Goal: Task Accomplishment & Management: Complete application form

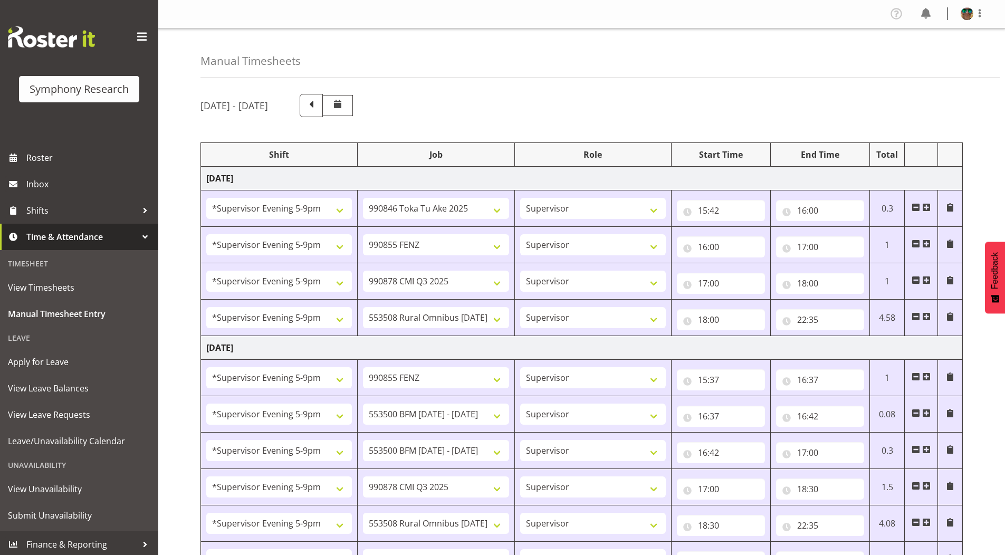
select select "2393"
select select "9426"
select select "2393"
select select "9636"
select select "2393"
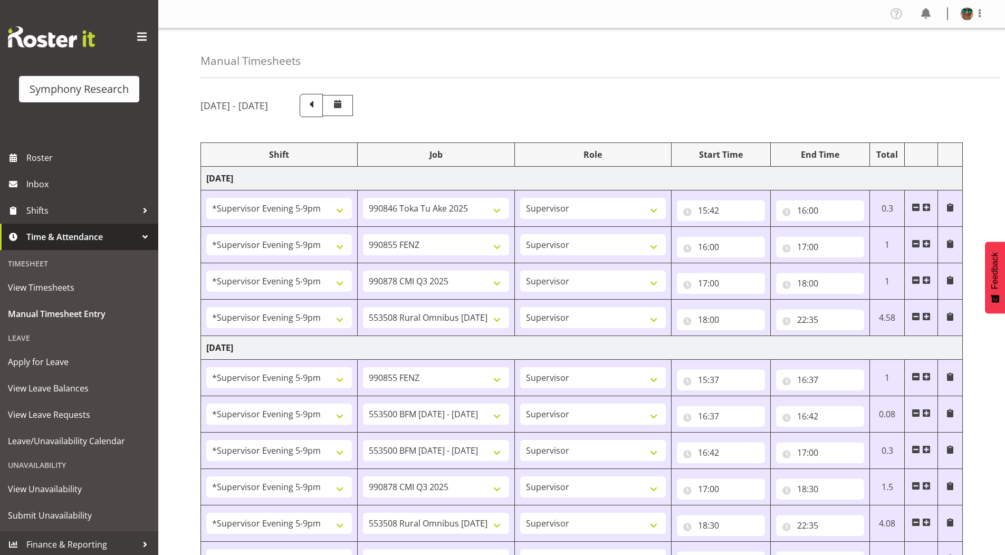
select select "10239"
select select "2393"
select select "10536"
select select "2393"
select select "9636"
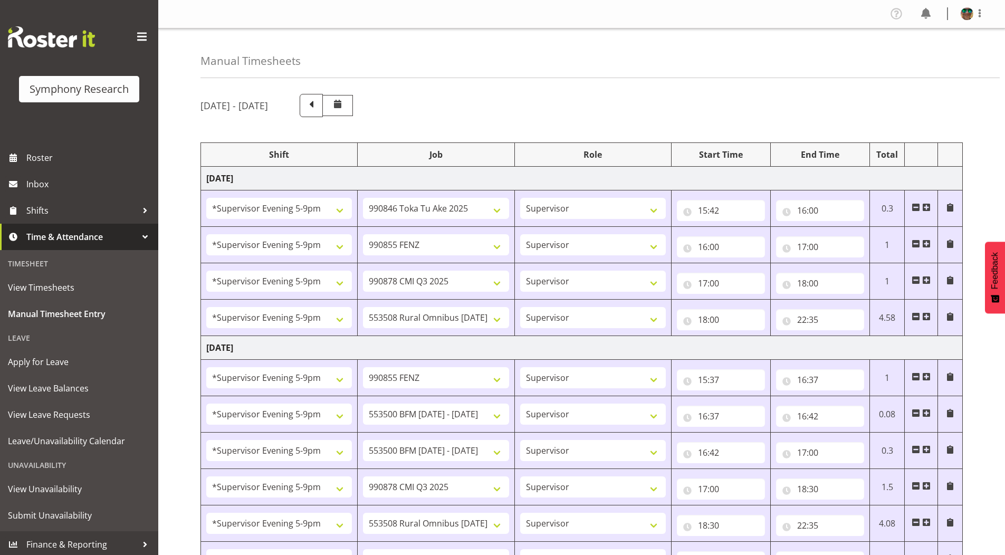
select select "2393"
select select "10242"
select select "2393"
select select "10242"
select select "2393"
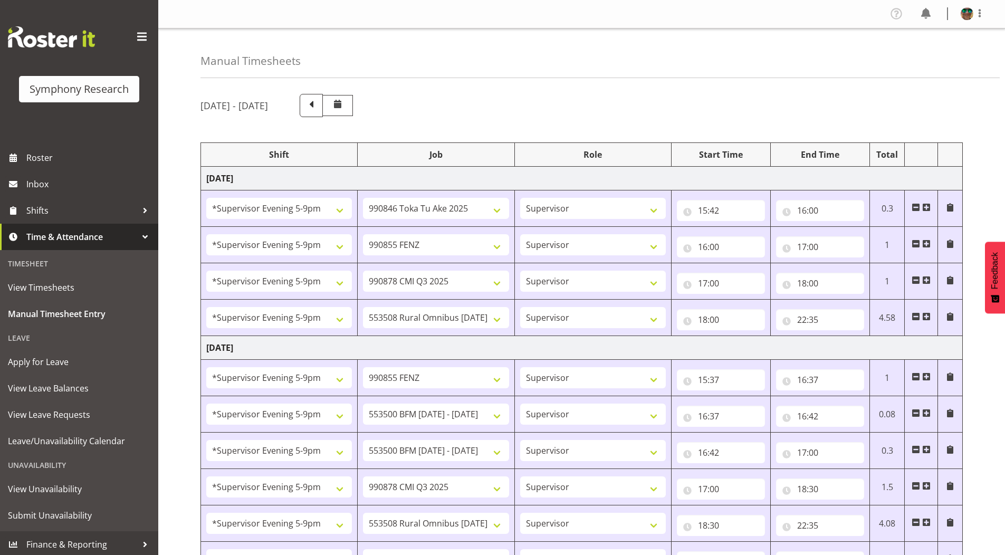
select select "10239"
select select "2393"
select select "10536"
select select "2393"
select select "9426"
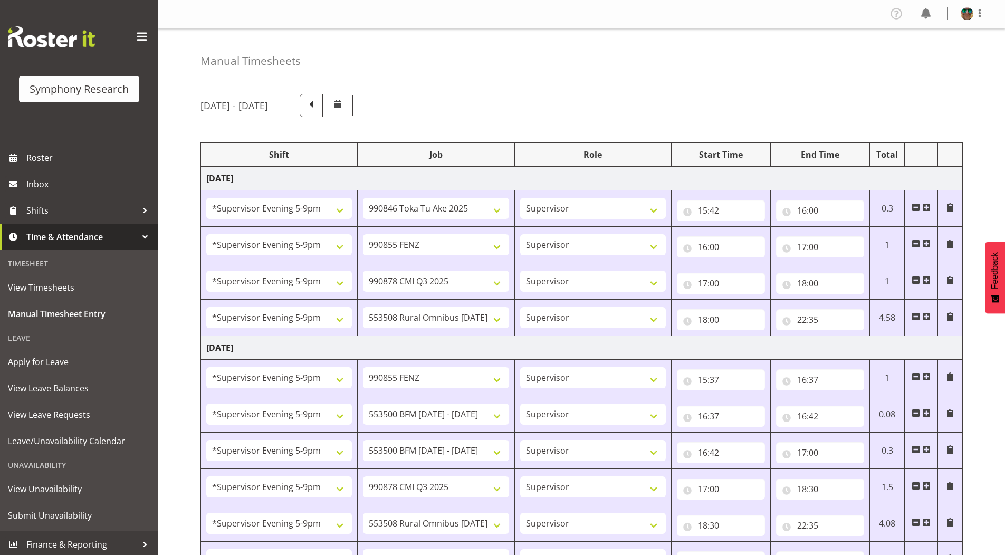
select select "2393"
select select "15"
select select "30"
select select "2393"
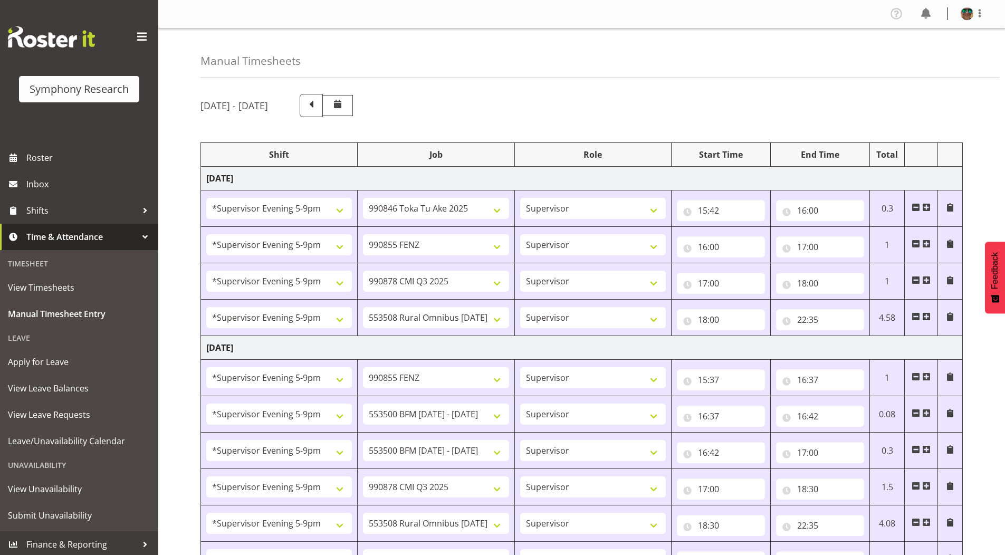
select select "2393"
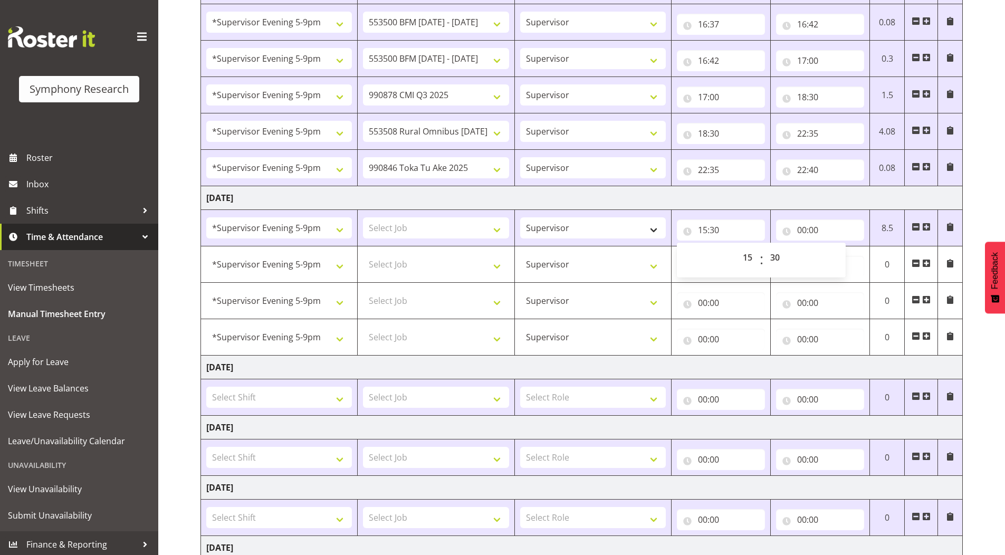
scroll to position [286, 0]
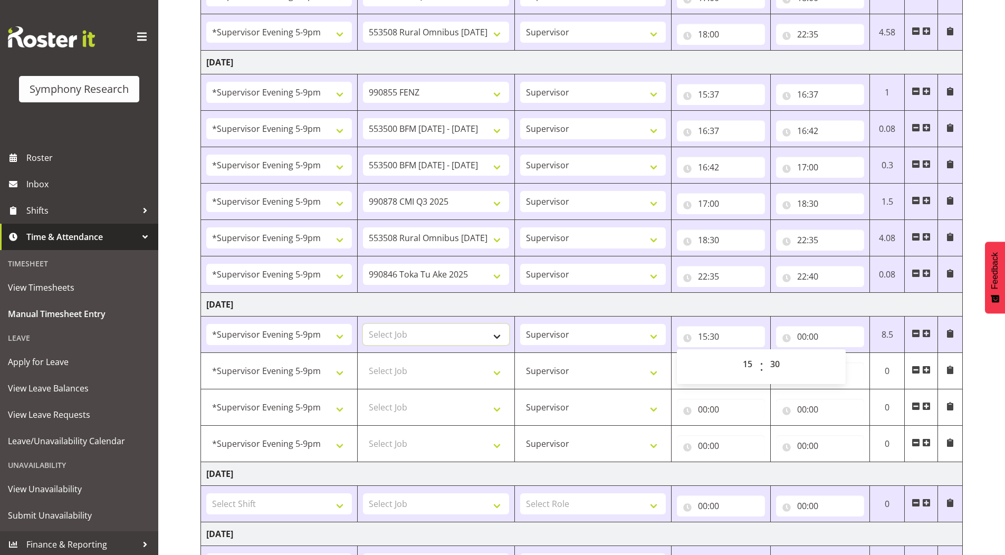
click at [415, 339] on select "Select Job 550060 IF Admin 553492 World Poll Aus Wave 2 Main 2025 553493 World …" at bounding box center [436, 334] width 146 height 21
select select "10242"
click at [363, 324] on select "Select Job 550060 IF Admin 553492 World Poll Aus Wave 2 Main 2025 553493 World …" at bounding box center [436, 334] width 146 height 21
click at [391, 371] on select "Select Job 550060 IF Admin 553492 World Poll Aus Wave 2 Main 2025 553493 World …" at bounding box center [436, 370] width 146 height 21
select select "10242"
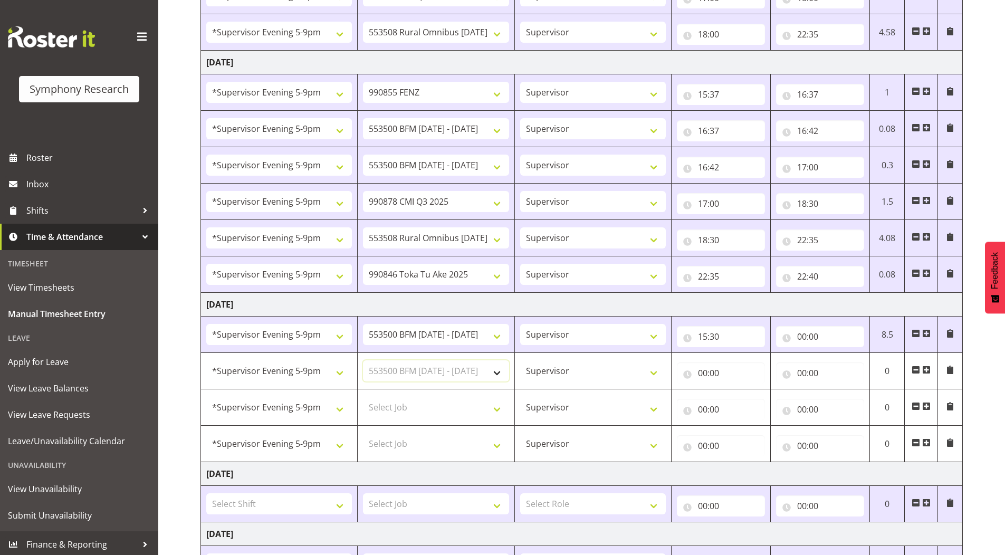
click at [363, 360] on select "Select Job 550060 IF Admin 553492 World Poll Aus Wave 2 Main 2025 553493 World …" at bounding box center [436, 370] width 146 height 21
drag, startPoint x: 406, startPoint y: 401, endPoint x: 406, endPoint y: 384, distance: 17.4
click at [406, 396] on td "Select Job 550060 IF Admin 553492 World Poll Aus Wave 2 Main 2025 553493 World …" at bounding box center [436, 407] width 157 height 36
select select "9426"
click at [363, 397] on select "Select Job 550060 IF Admin 553492 World Poll Aus Wave 2 Main 2025 553493 World …" at bounding box center [436, 407] width 146 height 21
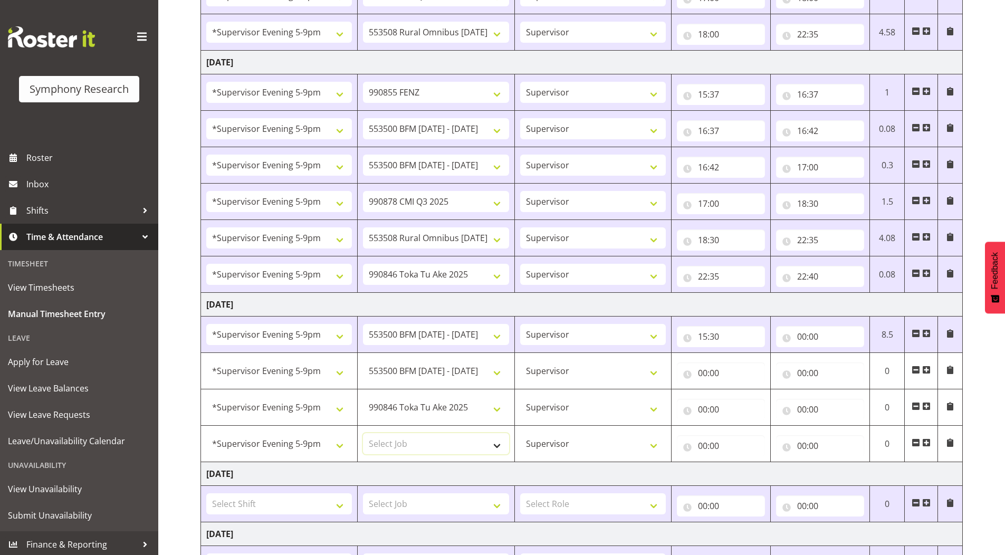
drag, startPoint x: 398, startPoint y: 442, endPoint x: 398, endPoint y: 434, distance: 7.9
click at [398, 434] on select "Select Job 550060 IF Admin 553492 World Poll Aus Wave 2 Main 2025 553493 World …" at bounding box center [436, 443] width 146 height 21
click at [555, 303] on td "[DATE]" at bounding box center [582, 305] width 762 height 24
click at [393, 443] on select "Select Job 550060 IF Admin 553492 World Poll Aus Wave 2 Main 2025 553493 World …" at bounding box center [436, 443] width 146 height 21
select select "10239"
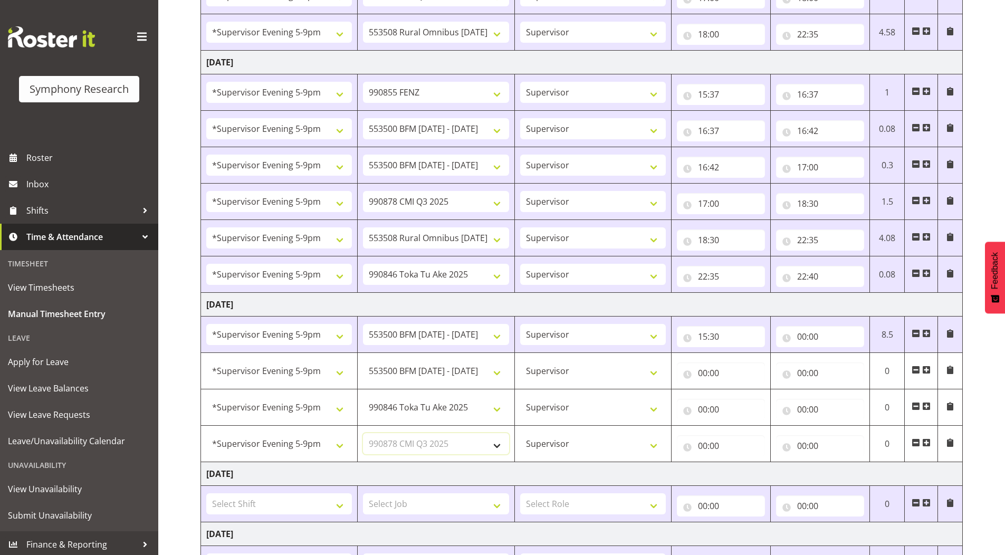
click at [363, 433] on select "Select Job 550060 IF Admin 553492 World Poll Aus Wave 2 Main 2025 553493 World …" at bounding box center [436, 443] width 146 height 21
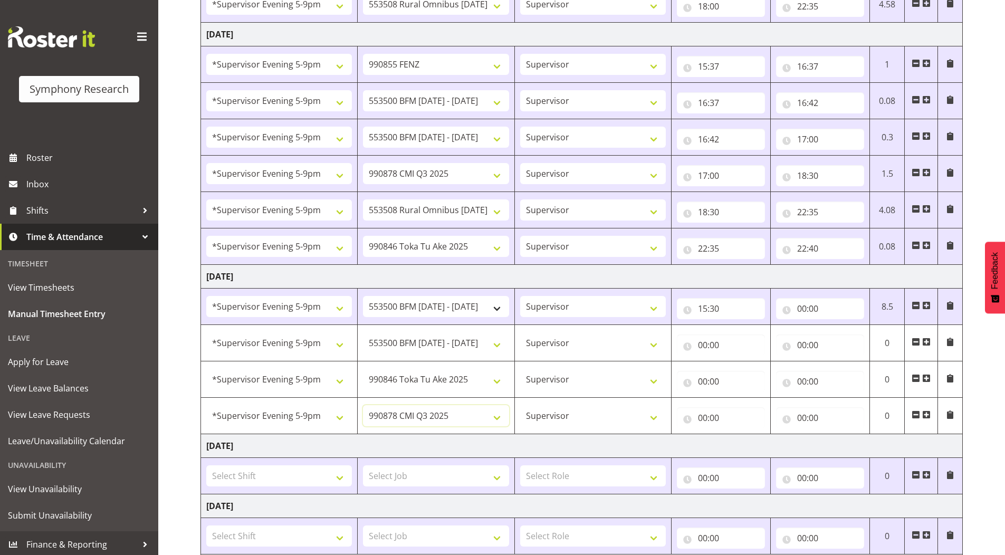
scroll to position [338, 0]
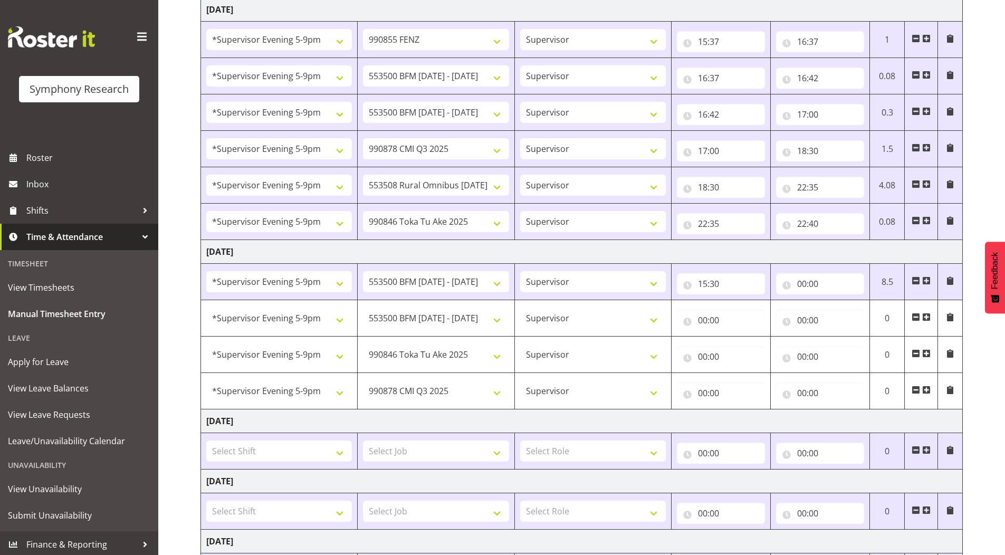
click at [926, 392] on span at bounding box center [926, 390] width 8 height 8
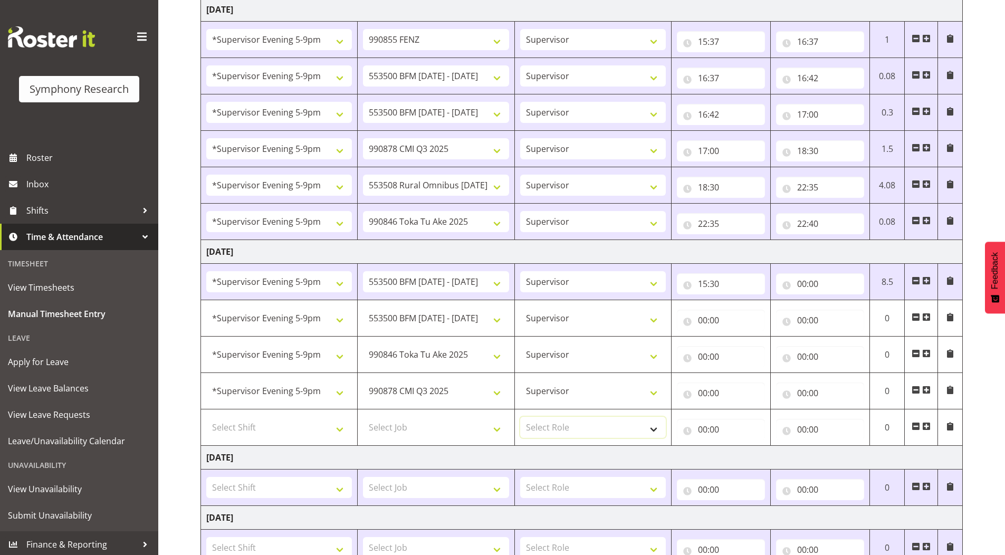
click at [548, 427] on select "Select Role Supervisor Briefing Interviewing" at bounding box center [593, 427] width 146 height 21
select select "45"
click at [520, 417] on select "Select Role Supervisor Briefing Interviewing" at bounding box center [593, 427] width 146 height 21
click at [239, 431] on select "Select Shift !!Project Briefing (Job to be assigned) !!Weekend Residential (Ros…" at bounding box center [279, 427] width 146 height 21
click at [253, 434] on select "Select Shift !!Project Briefing (Job to be assigned) !!Weekend Residential (Ros…" at bounding box center [279, 427] width 146 height 21
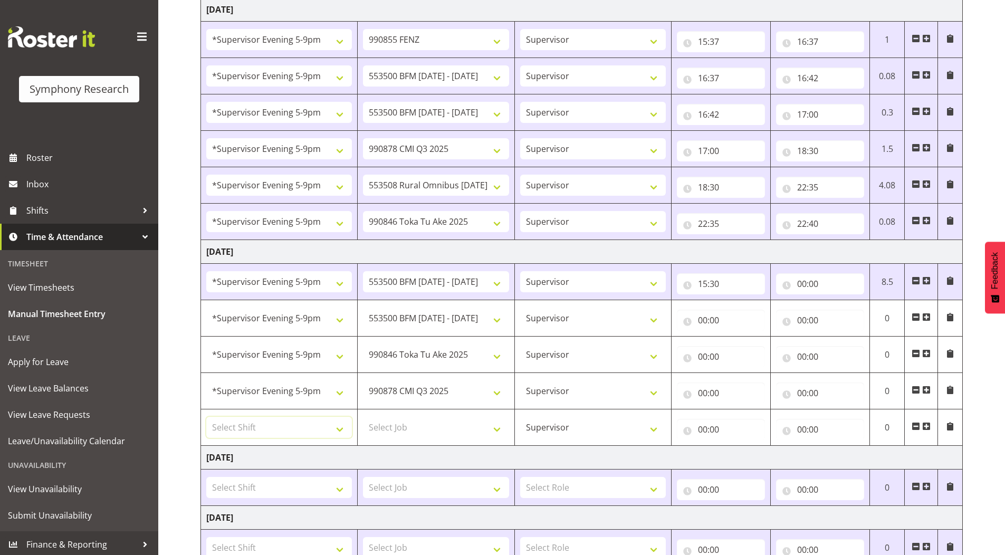
select select "2393"
click at [206, 417] on select "Select Shift !!Project Briefing (Job to be assigned) !!Weekend Residential (Ros…" at bounding box center [279, 427] width 146 height 21
click at [410, 426] on select "Select Job 550060 IF Admin 553492 World Poll Aus Wave 2 Main 2025 553493 World …" at bounding box center [436, 427] width 146 height 21
select select "10549"
click at [363, 417] on select "Select Job 550060 IF Admin 553492 World Poll Aus Wave 2 Main 2025 553493 World …" at bounding box center [436, 427] width 146 height 21
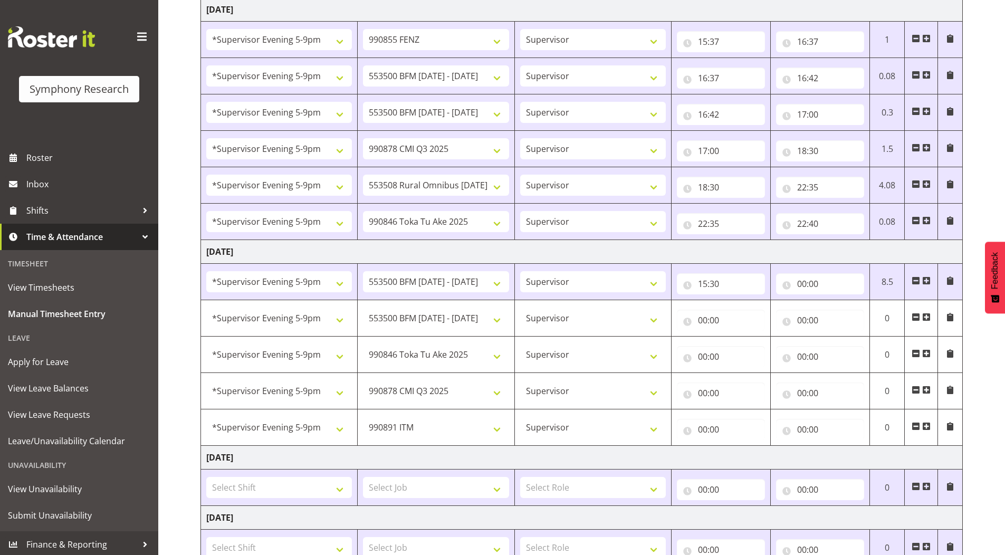
click at [924, 427] on span at bounding box center [926, 426] width 8 height 8
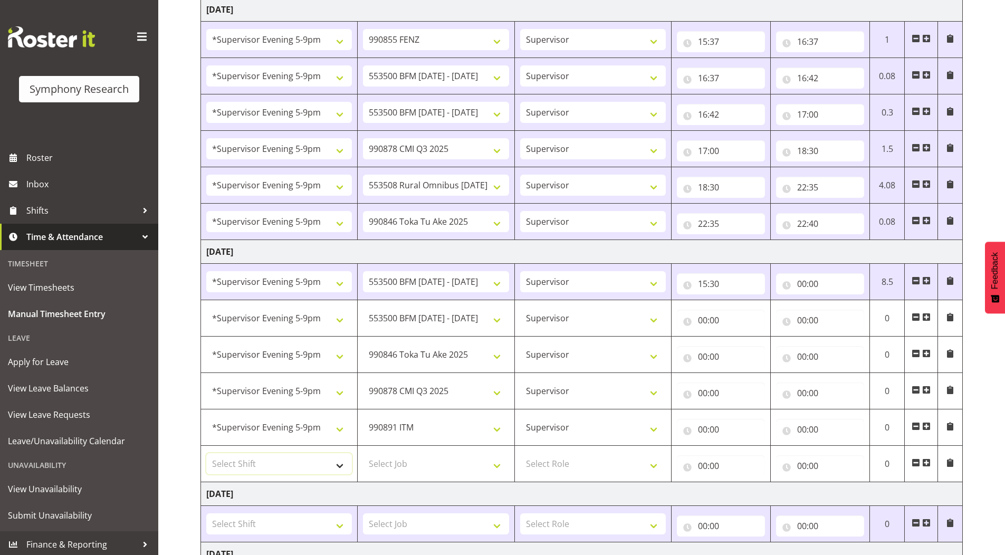
click at [224, 461] on select "Select Shift !!Project Briefing (Job to be assigned) !!Weekend Residential (Ros…" at bounding box center [279, 463] width 146 height 21
select select "2393"
click at [206, 453] on select "Select Shift !!Project Briefing (Job to be assigned) !!Weekend Residential (Ros…" at bounding box center [279, 463] width 146 height 21
click at [547, 470] on select "Select Role Supervisor Briefing Interviewing" at bounding box center [593, 463] width 146 height 21
select select "45"
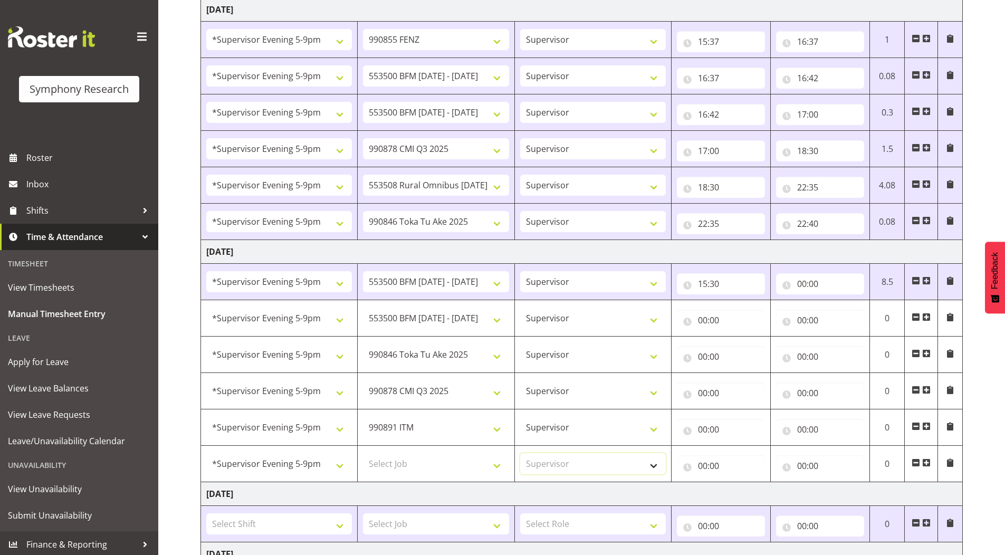
click at [520, 453] on select "Select Role Supervisor Briefing Interviewing" at bounding box center [593, 463] width 146 height 21
click at [407, 393] on select "550060 IF Admin 553492 World Poll Aus Wave 2 Main 2025 553493 World Poll NZ Wav…" at bounding box center [436, 390] width 146 height 21
select select "10549"
click at [363, 380] on select "550060 IF Admin 553492 World Poll Aus Wave 2 Main 2025 553493 World Poll NZ Wav…" at bounding box center [436, 390] width 146 height 21
click at [420, 418] on select "550060 IF Admin 553492 World Poll Aus Wave 2 Main 2025 553493 World Poll NZ Wav…" at bounding box center [436, 427] width 146 height 21
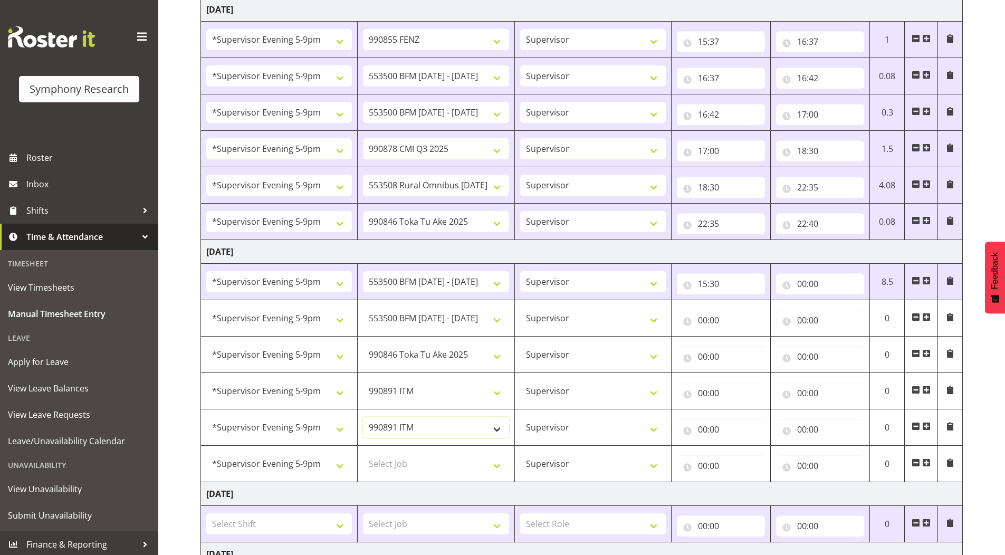
select select "9636"
click at [363, 417] on select "550060 IF Admin 553492 World Poll Aus Wave 2 Main 2025 553493 World Poll NZ Wav…" at bounding box center [436, 427] width 146 height 21
drag, startPoint x: 930, startPoint y: 463, endPoint x: 402, endPoint y: 459, distance: 528.3
click at [929, 463] on span at bounding box center [926, 463] width 8 height 8
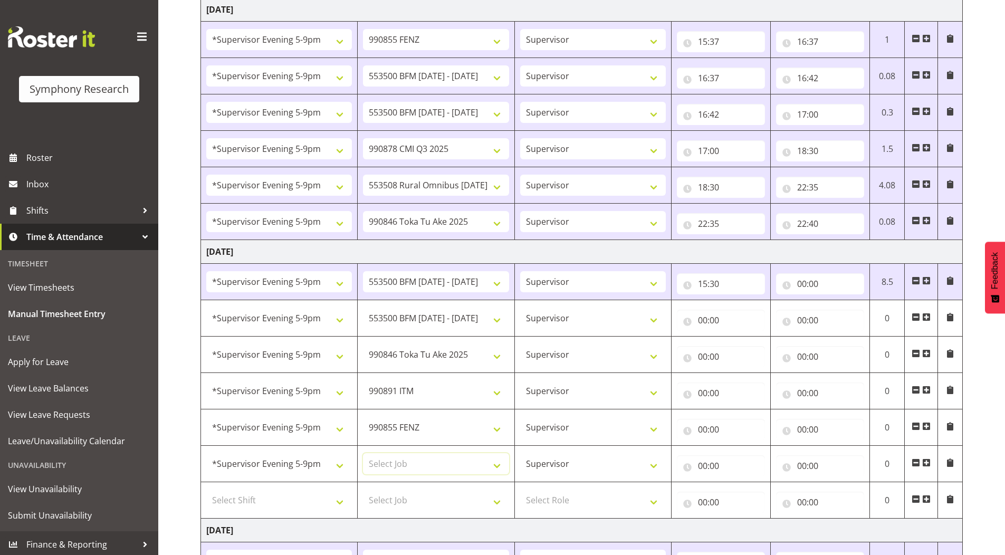
click at [402, 459] on select "Select Job 550060 IF Admin 553492 World Poll Aus Wave 2 Main 2025 553493 World …" at bounding box center [436, 463] width 146 height 21
select select "10239"
click at [363, 453] on select "Select Job 550060 IF Admin 553492 World Poll Aus Wave 2 Main 2025 553493 World …" at bounding box center [436, 463] width 146 height 21
click at [389, 503] on select "Select Job 550060 IF Admin 553492 World Poll Aus Wave 2 Main 2025 553493 World …" at bounding box center [436, 500] width 146 height 21
select select "10536"
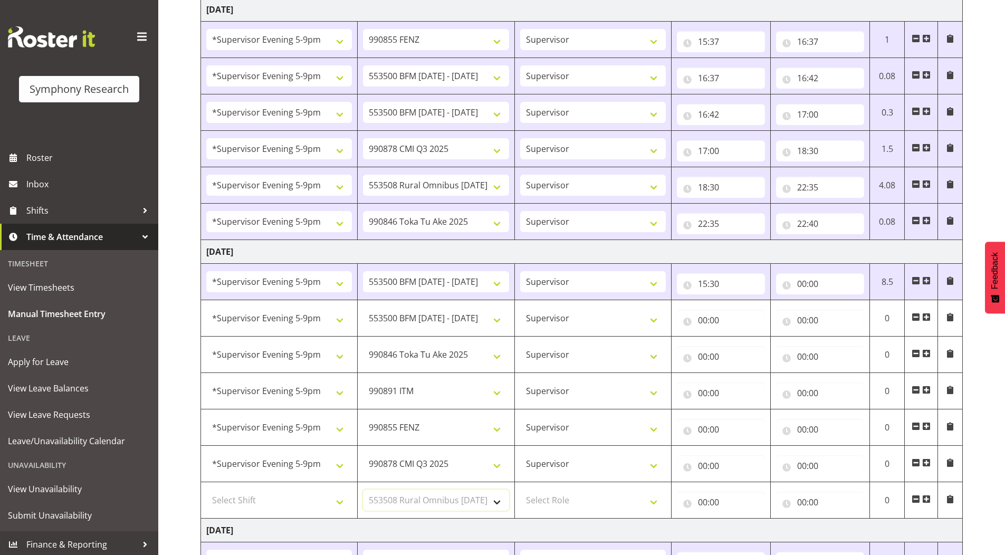
click at [363, 490] on select "Select Job 550060 IF Admin 553492 World Poll Aus Wave 2 Main 2025 553493 World …" at bounding box center [436, 500] width 146 height 21
drag, startPoint x: 228, startPoint y: 499, endPoint x: 246, endPoint y: 388, distance: 111.8
click at [228, 498] on select "Select Shift !!Project Briefing (Job to be assigned) !!Weekend Residential (Ros…" at bounding box center [279, 500] width 146 height 21
select select "2393"
click at [206, 490] on select "Select Shift !!Project Briefing (Job to be assigned) !!Weekend Residential (Ros…" at bounding box center [279, 500] width 146 height 21
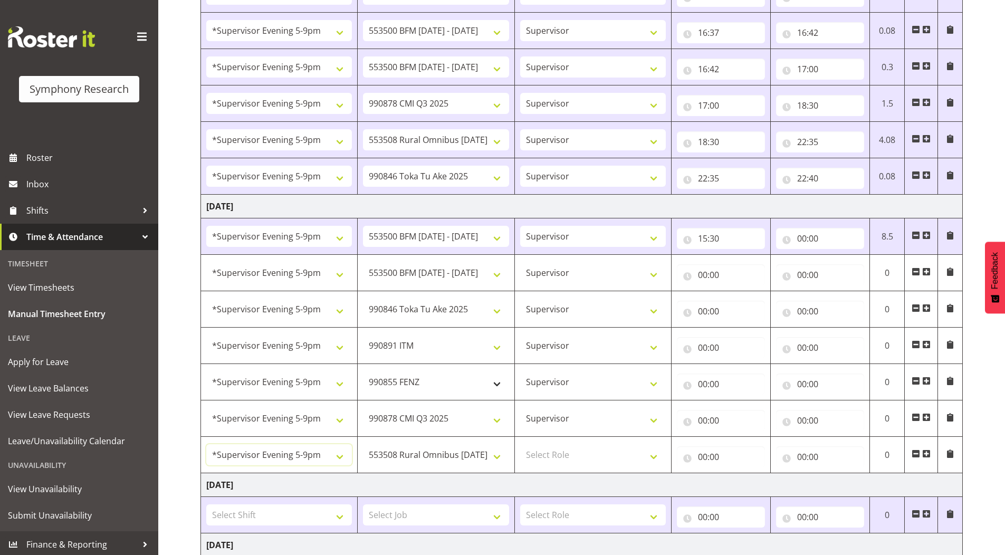
scroll to position [549, 0]
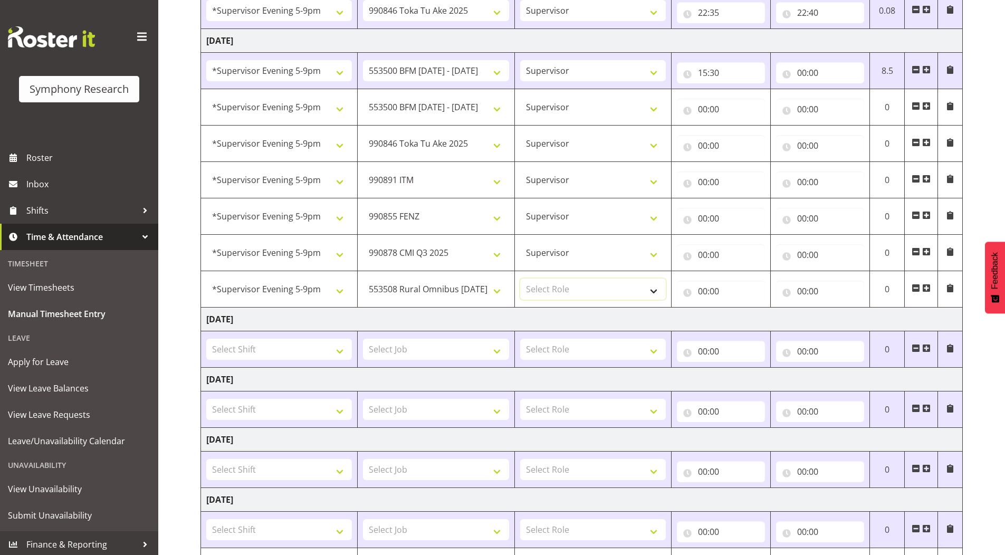
click at [556, 289] on select "Select Role Supervisor Briefing Interviewing" at bounding box center [593, 289] width 146 height 21
select select "45"
click at [520, 279] on select "Select Role Supervisor Briefing Interviewing" at bounding box center [593, 289] width 146 height 21
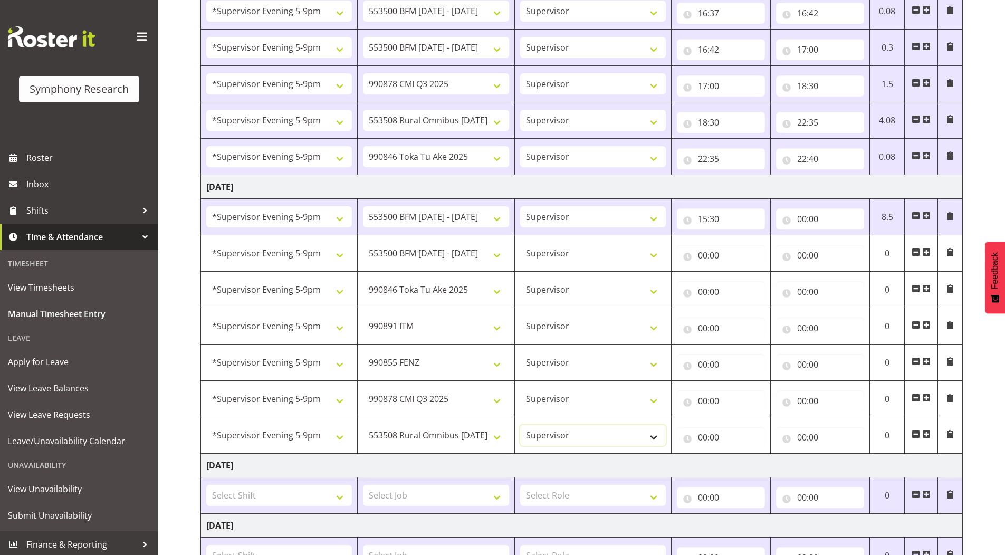
scroll to position [391, 0]
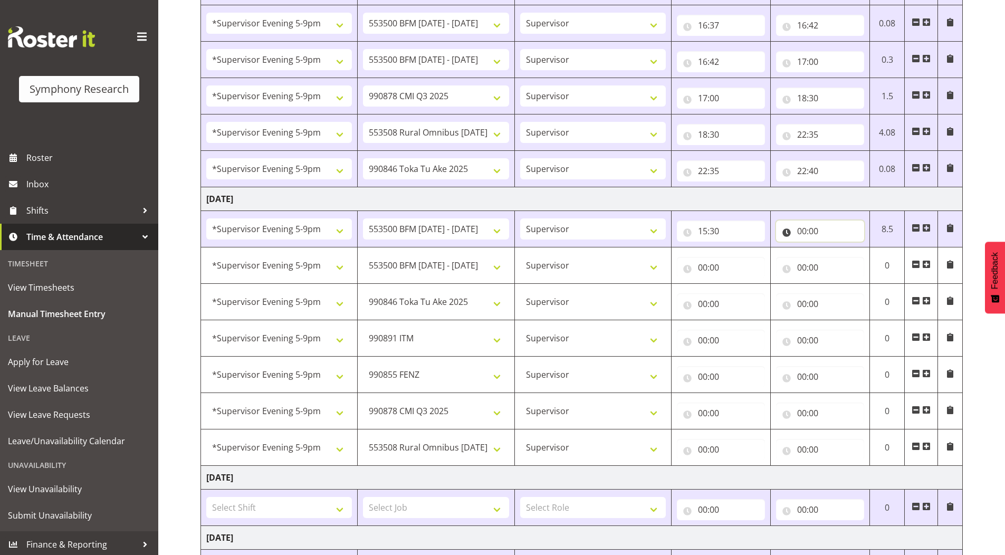
click at [804, 231] on input "00:00" at bounding box center [820, 231] width 88 height 21
click at [844, 258] on select "00 01 02 03 04 05 06 07 08 09 10 11 12 13 14 15 16 17 18 19 20 21 22 23" at bounding box center [848, 258] width 24 height 21
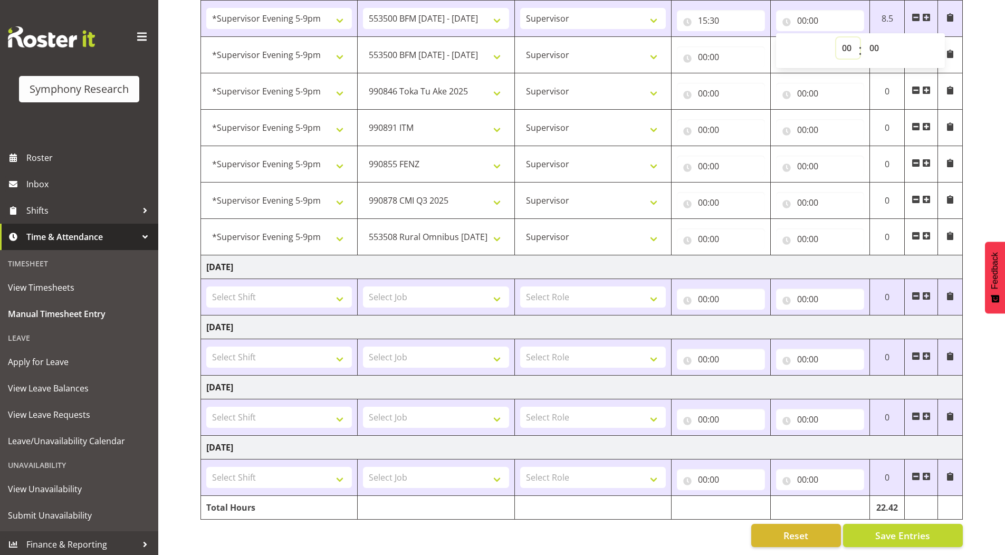
click at [846, 42] on select "00 01 02 03 04 05 06 07 08 09 10 11 12 13 14 15 16 17 18 19 20 21 22 23" at bounding box center [848, 47] width 24 height 21
select select "15"
click at [836, 37] on select "00 01 02 03 04 05 06 07 08 09 10 11 12 13 14 15 16 17 18 19 20 21 22 23" at bounding box center [848, 47] width 24 height 21
type input "15:00"
click at [875, 47] on select "00 01 02 03 04 05 06 07 08 09 10 11 12 13 14 15 16 17 18 19 20 21 22 23 24 25 2…" at bounding box center [876, 47] width 24 height 21
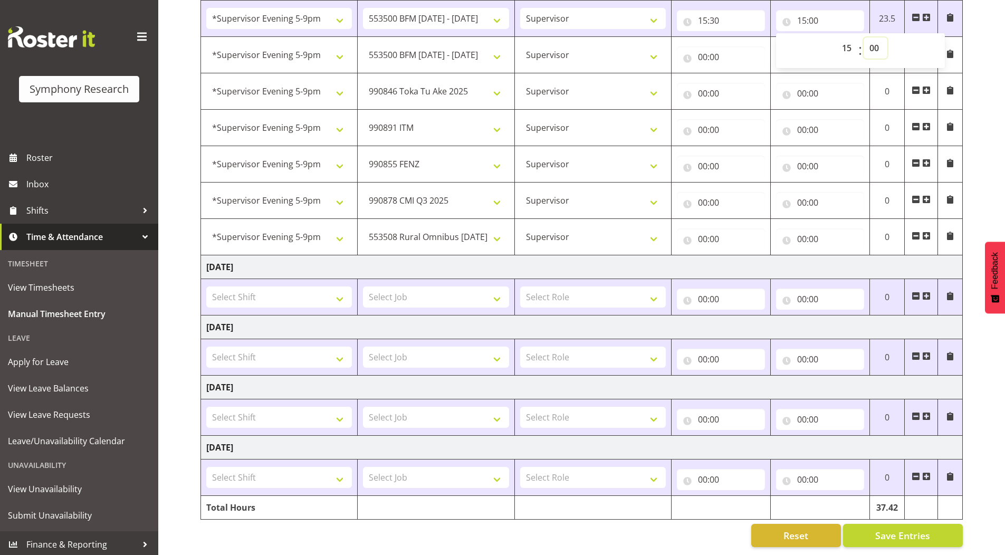
select select "35"
click at [864, 37] on select "00 01 02 03 04 05 06 07 08 09 10 11 12 13 14 15 16 17 18 19 20 21 22 23 24 25 2…" at bounding box center [876, 47] width 24 height 21
type input "15:35"
click at [703, 58] on input "00:00" at bounding box center [721, 56] width 88 height 21
click at [745, 84] on select "00 01 02 03 04 05 06 07 08 09 10 11 12 13 14 15 16 17 18 19 20 21 22 23" at bounding box center [749, 84] width 24 height 21
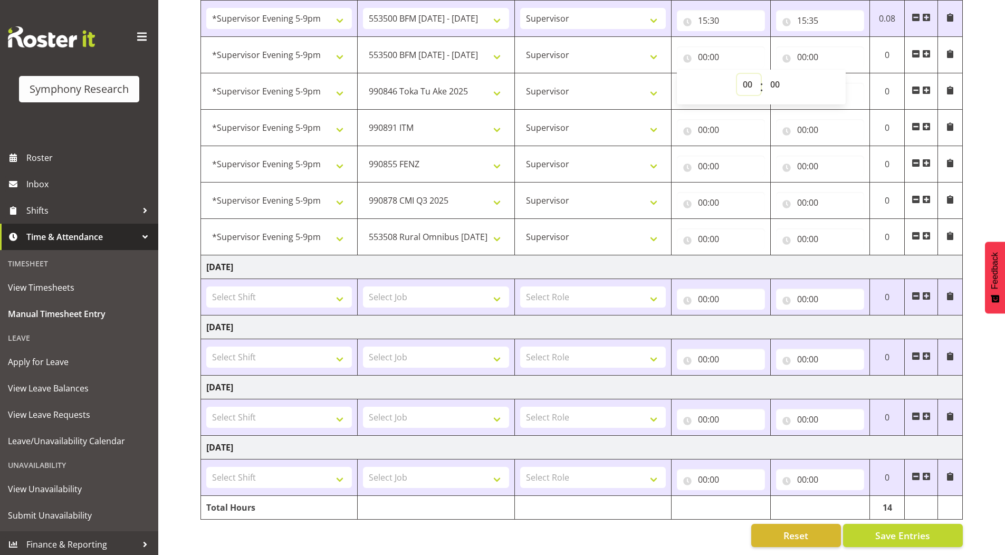
select select "15"
click at [737, 74] on select "00 01 02 03 04 05 06 07 08 09 10 11 12 13 14 15 16 17 18 19 20 21 22 23" at bounding box center [749, 84] width 24 height 21
type input "15:00"
click at [777, 80] on select "00 01 02 03 04 05 06 07 08 09 10 11 12 13 14 15 16 17 18 19 20 21 22 23 24 25 2…" at bounding box center [777, 84] width 24 height 21
select select "35"
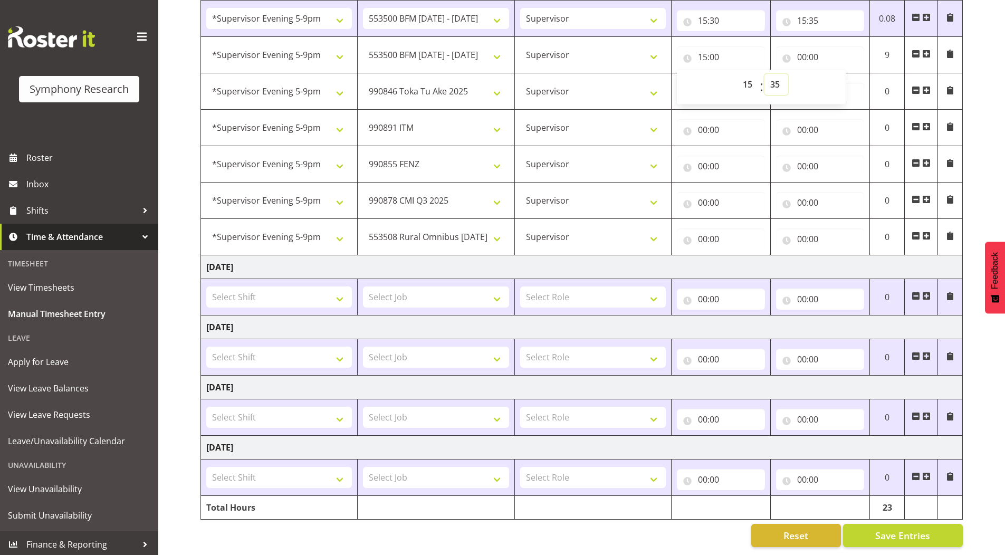
click at [765, 74] on select "00 01 02 03 04 05 06 07 08 09 10 11 12 13 14 15 16 17 18 19 20 21 22 23 24 25 2…" at bounding box center [777, 84] width 24 height 21
type input "15:35"
click at [981, 89] on div "[DATE] - [DATE] Shift Job Role Start Time End Time Total [DATE] !!Project Brief…" at bounding box center [603, 19] width 805 height 1071
click at [804, 58] on input "00:00" at bounding box center [820, 56] width 88 height 21
click at [845, 85] on select "00 01 02 03 04 05 06 07 08 09 10 11 12 13 14 15 16 17 18 19 20 21 22 23" at bounding box center [848, 84] width 24 height 21
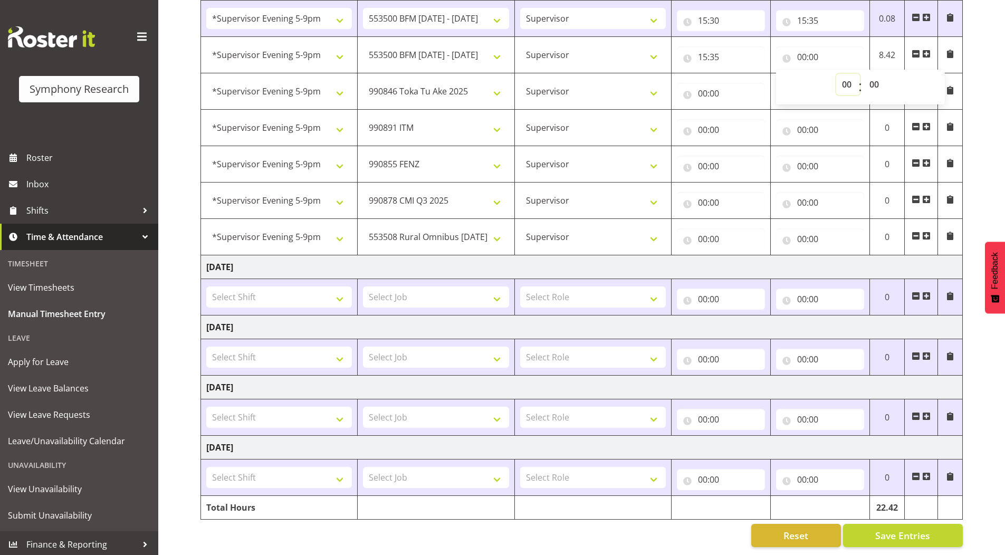
select select "15"
click at [836, 74] on select "00 01 02 03 04 05 06 07 08 09 10 11 12 13 14 15 16 17 18 19 20 21 22 23" at bounding box center [848, 84] width 24 height 21
type input "15:00"
click at [874, 87] on select "00 01 02 03 04 05 06 07 08 09 10 11 12 13 14 15 16 17 18 19 20 21 22 23 24 25 2…" at bounding box center [876, 84] width 24 height 21
select select "40"
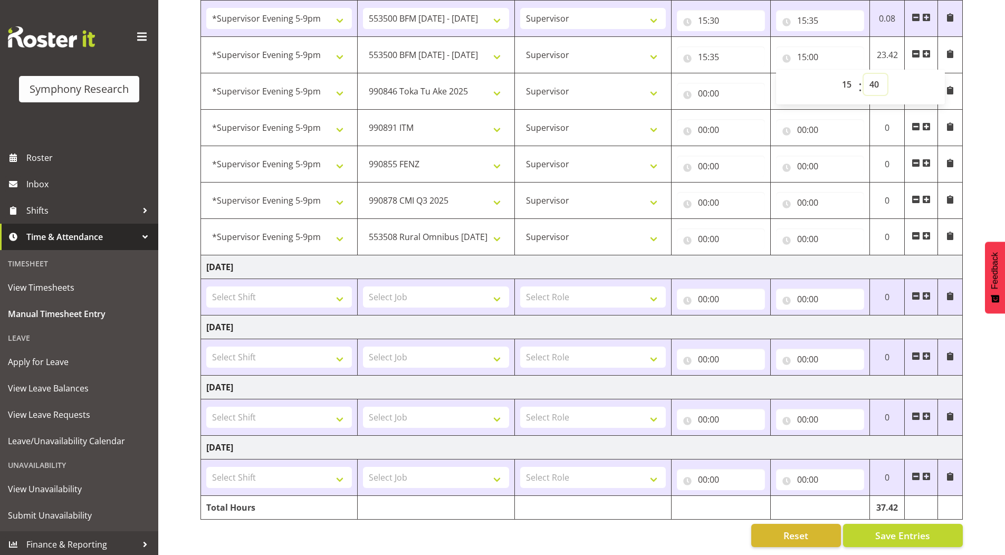
click at [864, 74] on select "00 01 02 03 04 05 06 07 08 09 10 11 12 13 14 15 16 17 18 19 20 21 22 23 24 25 2…" at bounding box center [876, 84] width 24 height 21
type input "15:40"
click at [985, 142] on div "[DATE] - [DATE] Shift Job Role Start Time End Time Total [DATE] !!Project Brief…" at bounding box center [603, 19] width 805 height 1071
click at [703, 93] on input "00:00" at bounding box center [721, 93] width 88 height 21
click at [745, 120] on select "00 01 02 03 04 05 06 07 08 09 10 11 12 13 14 15 16 17 18 19 20 21 22 23" at bounding box center [749, 120] width 24 height 21
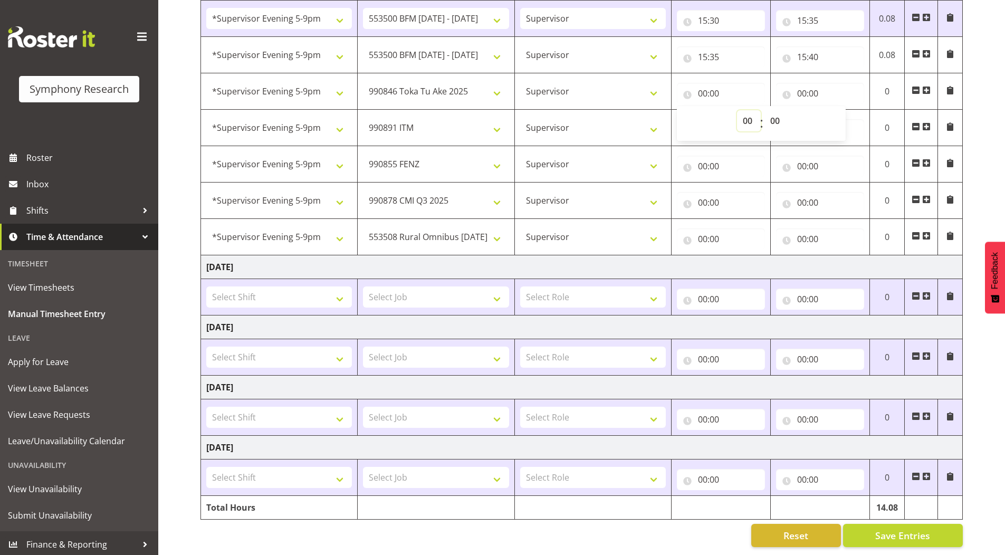
select select "15"
click at [737, 110] on select "00 01 02 03 04 05 06 07 08 09 10 11 12 13 14 15 16 17 18 19 20 21 22 23" at bounding box center [749, 120] width 24 height 21
type input "15:00"
click at [773, 120] on select "00 01 02 03 04 05 06 07 08 09 10 11 12 13 14 15 16 17 18 19 20 21 22 23 24 25 2…" at bounding box center [777, 120] width 24 height 21
select select "40"
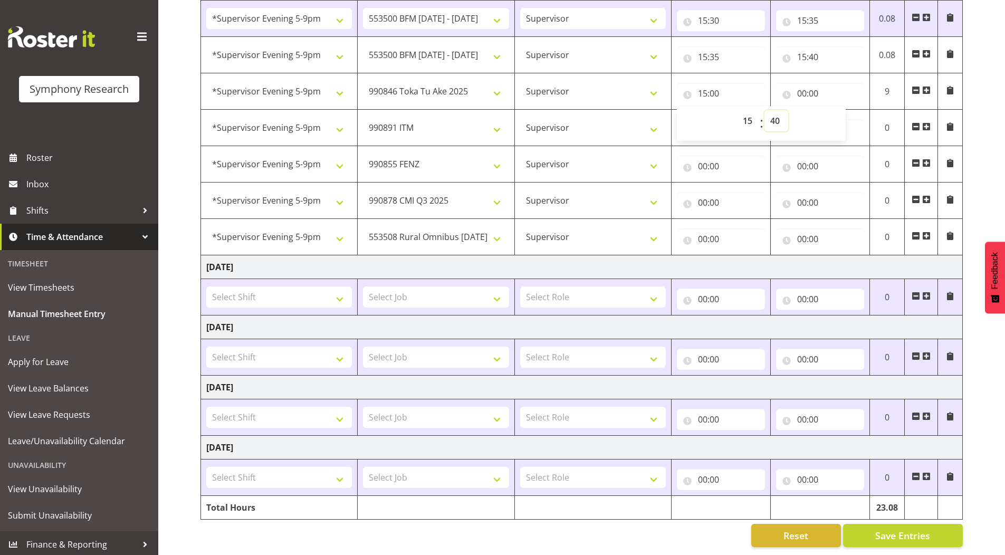
click at [765, 110] on select "00 01 02 03 04 05 06 07 08 09 10 11 12 13 14 15 16 17 18 19 20 21 22 23 24 25 2…" at bounding box center [777, 120] width 24 height 21
type input "15:40"
click at [802, 92] on input "00:00" at bounding box center [820, 93] width 88 height 21
click at [850, 119] on select "00 01 02 03 04 05 06 07 08 09 10 11 12 13 14 15 16 17 18 19 20 21 22 23" at bounding box center [848, 120] width 24 height 21
select select "15"
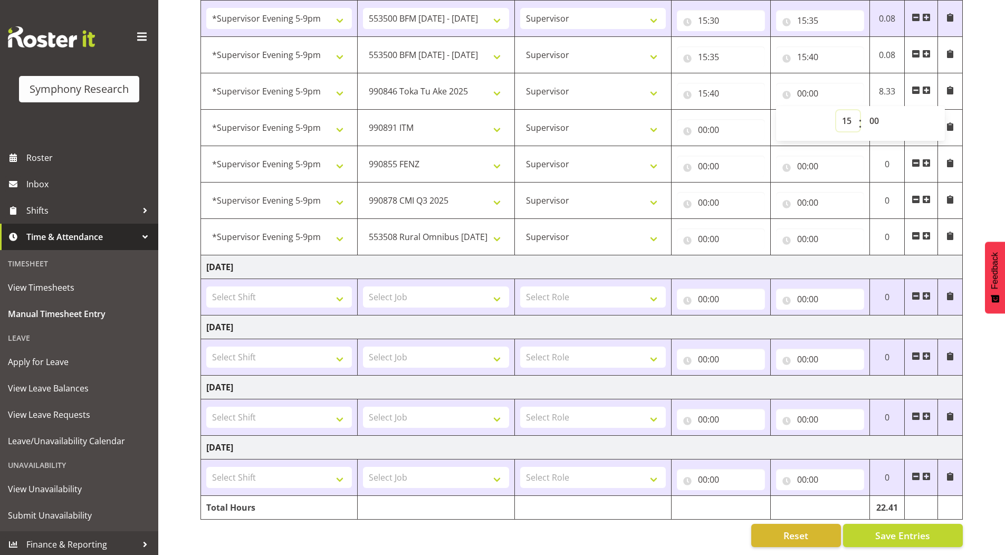
click at [836, 110] on select "00 01 02 03 04 05 06 07 08 09 10 11 12 13 14 15 16 17 18 19 20 21 22 23" at bounding box center [848, 120] width 24 height 21
type input "15:00"
click at [876, 122] on select "00 01 02 03 04 05 06 07 08 09 10 11 12 13 14 15 16 17 18 19 20 21 22 23 24 25 2…" at bounding box center [876, 120] width 24 height 21
select select "45"
click at [864, 110] on select "00 01 02 03 04 05 06 07 08 09 10 11 12 13 14 15 16 17 18 19 20 21 22 23 24 25 2…" at bounding box center [876, 120] width 24 height 21
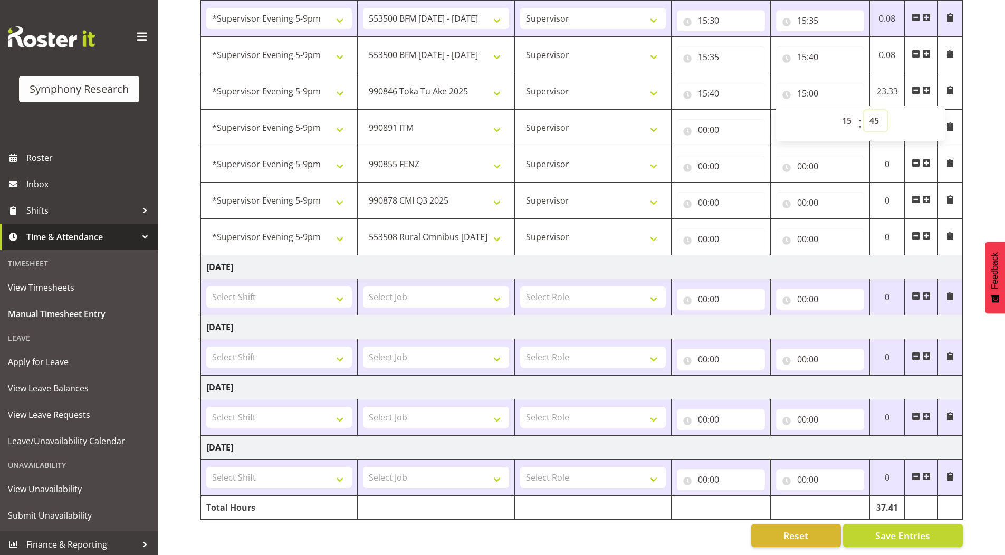
type input "15:45"
click at [996, 132] on div "[DATE] - [DATE] Shift Job Role Start Time End Time Total [DATE] !!Project Brief…" at bounding box center [603, 19] width 805 height 1071
drag, startPoint x: 803, startPoint y: 238, endPoint x: 812, endPoint y: 270, distance: 32.8
click at [803, 238] on input "00:00" at bounding box center [820, 239] width 88 height 21
click at [845, 267] on select "00 01 02 03 04 05 06 07 08 09 10 11 12 13 14 15 16 17 18 19 20 21 22 23" at bounding box center [848, 266] width 24 height 21
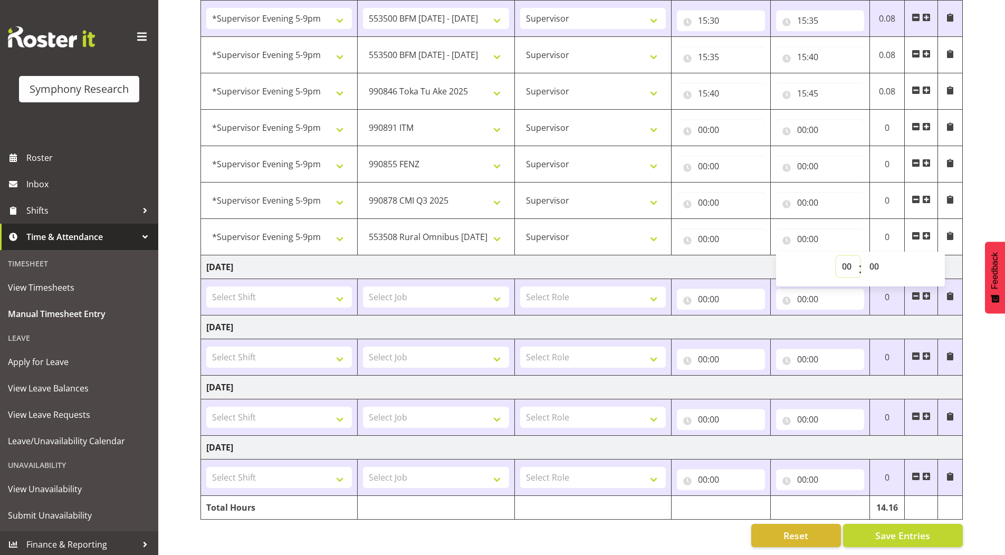
select select "22"
click at [836, 256] on select "00 01 02 03 04 05 06 07 08 09 10 11 12 13 14 15 16 17 18 19 20 21 22 23" at bounding box center [848, 266] width 24 height 21
type input "22:00"
click at [701, 130] on input "00:00" at bounding box center [721, 129] width 88 height 21
click at [744, 157] on select "00 01 02 03 04 05 06 07 08 09 10 11 12 13 14 15 16 17 18 19 20 21 22 23" at bounding box center [749, 157] width 24 height 21
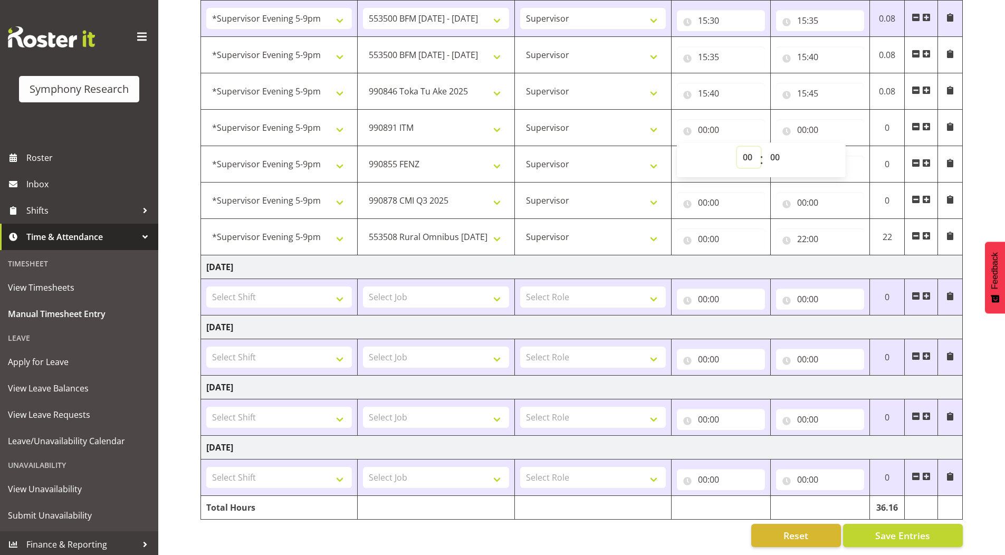
select select "15"
click at [737, 147] on select "00 01 02 03 04 05 06 07 08 09 10 11 12 13 14 15 16 17 18 19 20 21 22 23" at bounding box center [749, 157] width 24 height 21
type input "15:00"
click at [774, 156] on select "00 01 02 03 04 05 06 07 08 09 10 11 12 13 14 15 16 17 18 19 20 21 22 23 24 25 2…" at bounding box center [777, 157] width 24 height 21
select select "45"
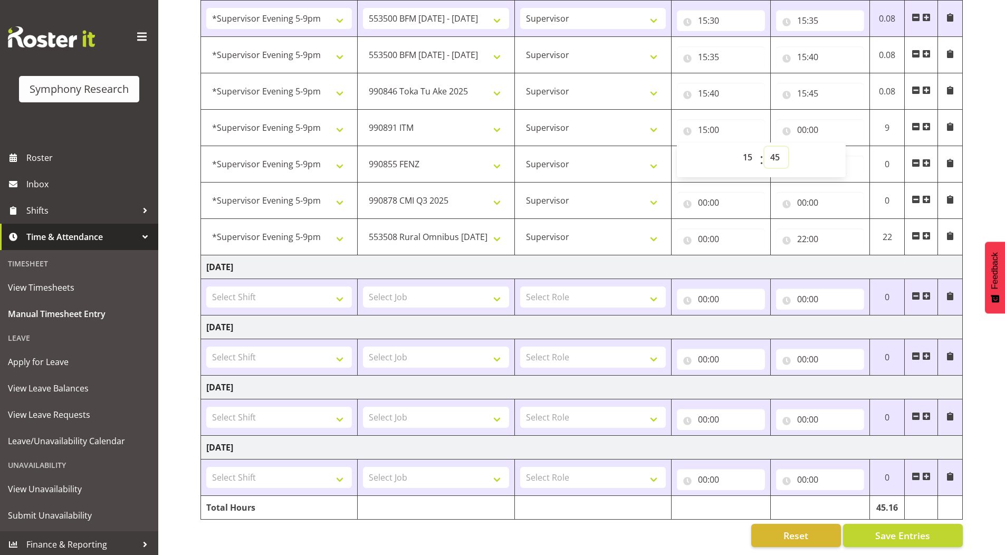
click at [765, 147] on select "00 01 02 03 04 05 06 07 08 09 10 11 12 13 14 15 16 17 18 19 20 21 22 23 24 25 2…" at bounding box center [777, 157] width 24 height 21
type input "15:45"
click at [801, 128] on input "00:00" at bounding box center [820, 129] width 88 height 21
click at [846, 155] on select "00 01 02 03 04 05 06 07 08 09 10 11 12 13 14 15 16 17 18 19 20 21 22 23" at bounding box center [848, 157] width 24 height 21
select select "15"
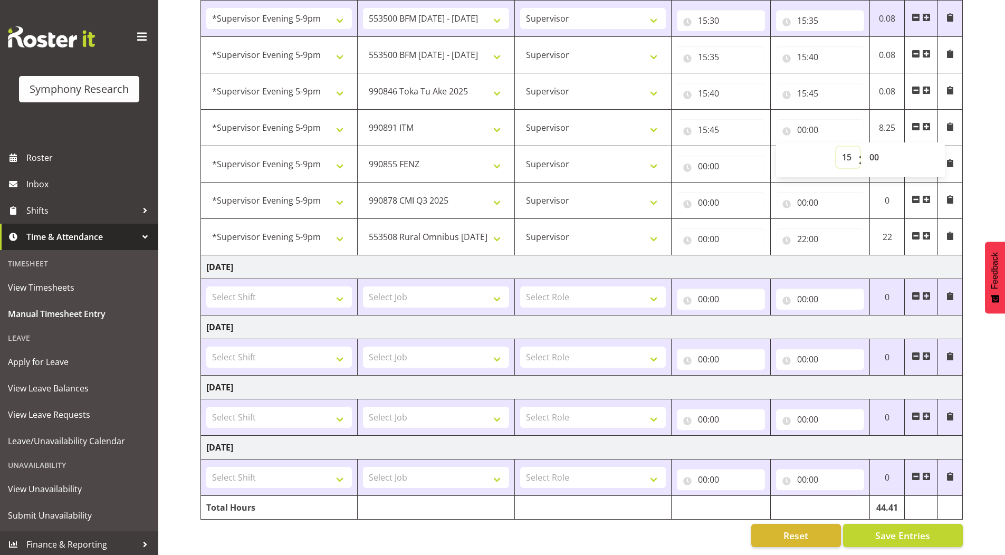
click at [836, 147] on select "00 01 02 03 04 05 06 07 08 09 10 11 12 13 14 15 16 17 18 19 20 21 22 23" at bounding box center [848, 157] width 24 height 21
type input "15:00"
click at [879, 151] on select "00 01 02 03 04 05 06 07 08 09 10 11 12 13 14 15 16 17 18 19 20 21 22 23 24 25 2…" at bounding box center [876, 157] width 24 height 21
select select "50"
click at [864, 147] on select "00 01 02 03 04 05 06 07 08 09 10 11 12 13 14 15 16 17 18 19 20 21 22 23 24 25 2…" at bounding box center [876, 157] width 24 height 21
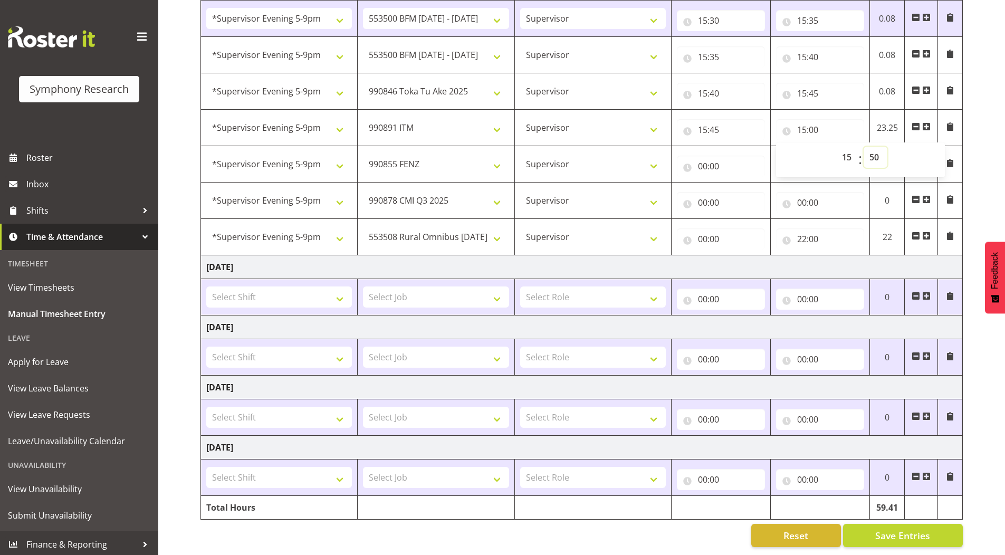
type input "15:50"
click at [973, 139] on div "[DATE] - [DATE] Shift Job Role Start Time End Time Total [DATE] !!Project Brief…" at bounding box center [603, 19] width 805 height 1071
click at [700, 166] on input "00:00" at bounding box center [721, 166] width 88 height 21
click at [742, 193] on select "00 01 02 03 04 05 06 07 08 09 10 11 12 13 14 15 16 17 18 19 20 21 22 23" at bounding box center [749, 193] width 24 height 21
select select "15"
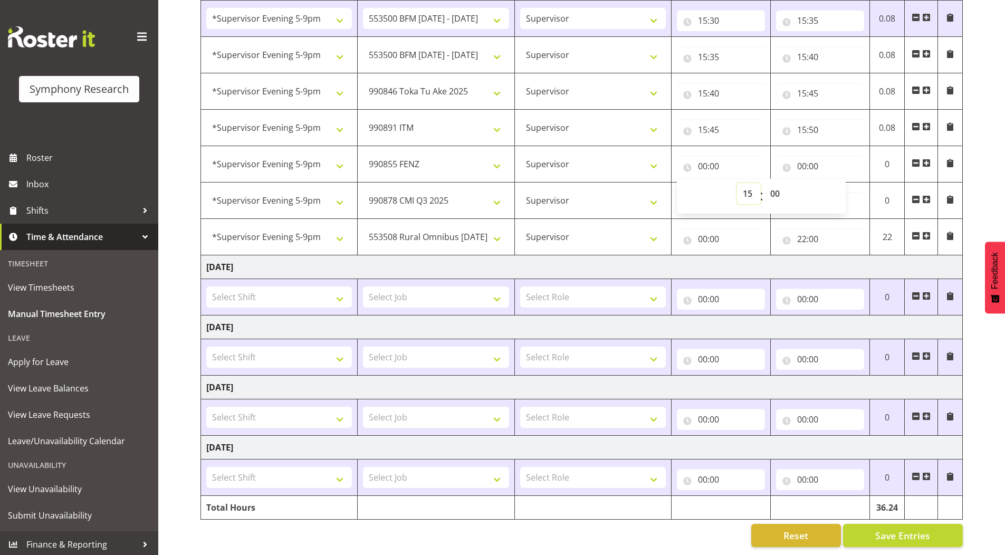
click at [737, 183] on select "00 01 02 03 04 05 06 07 08 09 10 11 12 13 14 15 16 17 18 19 20 21 22 23" at bounding box center [749, 193] width 24 height 21
type input "15:00"
click at [775, 193] on select "00 01 02 03 04 05 06 07 08 09 10 11 12 13 14 15 16 17 18 19 20 21 22 23 24 25 2…" at bounding box center [777, 193] width 24 height 21
select select "50"
click at [765, 183] on select "00 01 02 03 04 05 06 07 08 09 10 11 12 13 14 15 16 17 18 19 20 21 22 23 24 25 2…" at bounding box center [777, 193] width 24 height 21
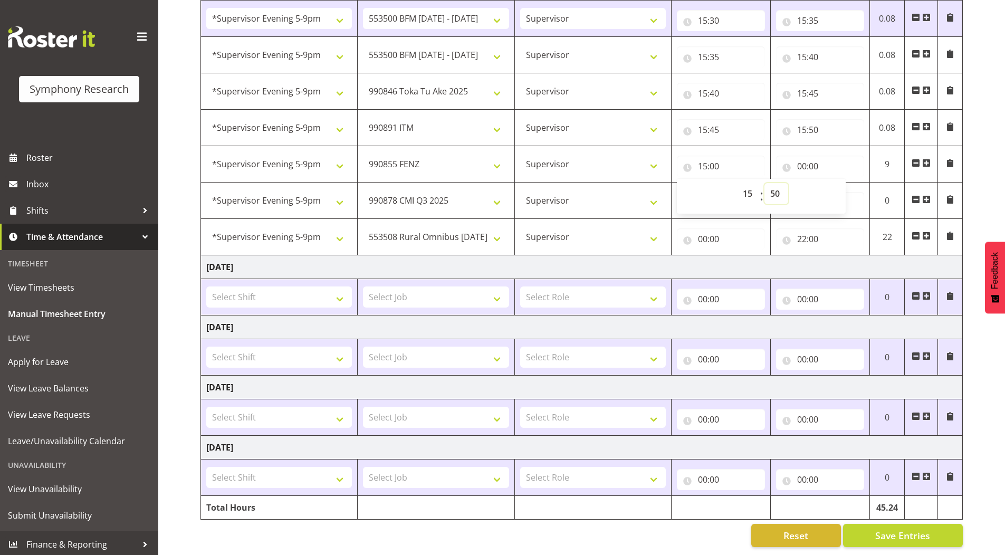
type input "15:50"
click at [994, 136] on div "[DATE] - [DATE] Shift Job Role Start Time End Time Total [DATE] !!Project Brief…" at bounding box center [603, 19] width 805 height 1071
click at [798, 166] on input "00:00" at bounding box center [820, 166] width 88 height 21
click at [843, 192] on select "00 01 02 03 04 05 06 07 08 09 10 11 12 13 14 15 16 17 18 19 20 21 22 23" at bounding box center [848, 193] width 24 height 21
select select "17"
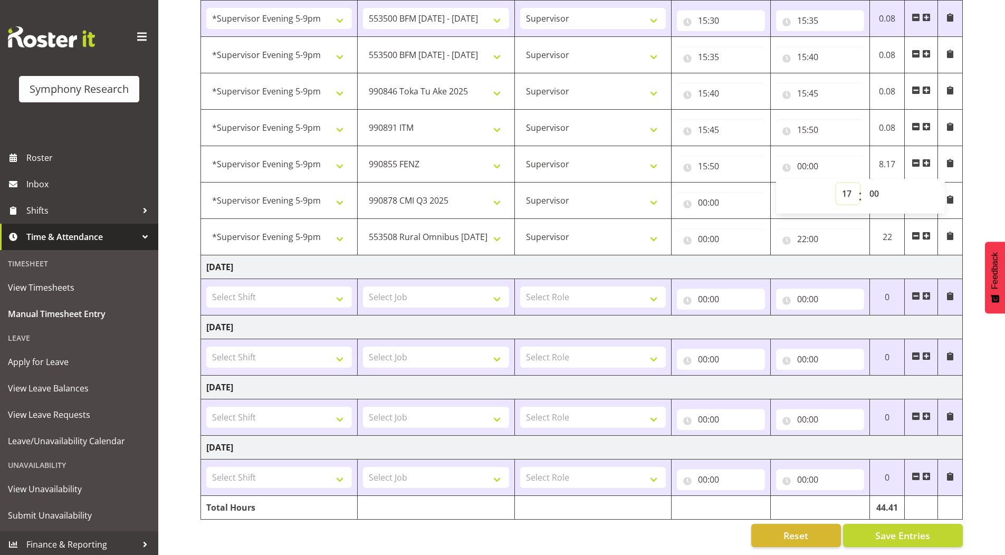
click at [836, 183] on select "00 01 02 03 04 05 06 07 08 09 10 11 12 13 14 15 16 17 18 19 20 21 22 23" at bounding box center [848, 193] width 24 height 21
type input "17:00"
click at [801, 166] on input "17:00" at bounding box center [820, 166] width 88 height 21
click at [799, 168] on input "17:00" at bounding box center [820, 166] width 88 height 21
click at [848, 196] on select "00 01 02 03 04 05 06 07 08 09 10 11 12 13 14 15 16 17 18 19 20 21 22 23" at bounding box center [848, 193] width 24 height 21
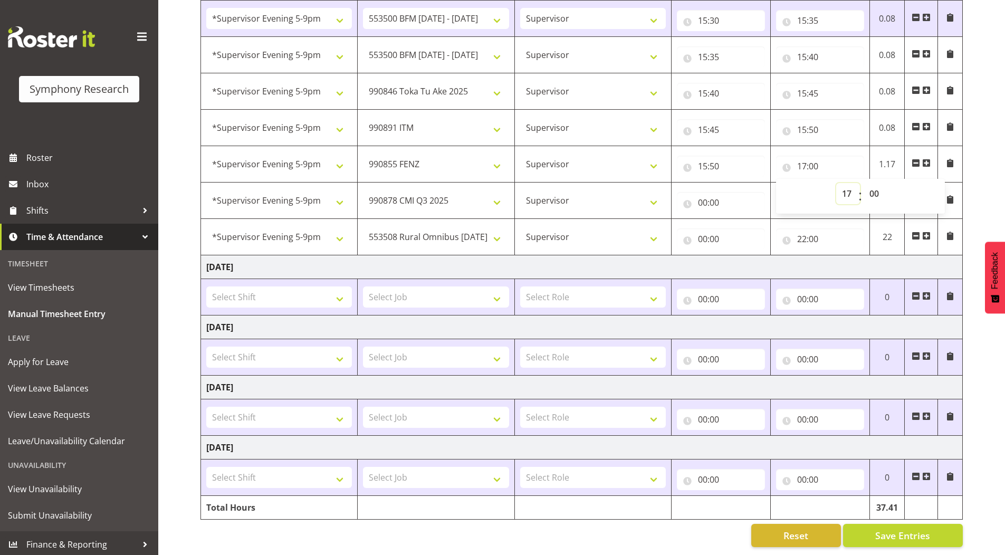
select select "16"
click at [836, 183] on select "00 01 02 03 04 05 06 07 08 09 10 11 12 13 14 15 16 17 18 19 20 21 22 23" at bounding box center [848, 193] width 24 height 21
type input "16:00"
click at [873, 191] on select "00 01 02 03 04 05 06 07 08 09 10 11 12 13 14 15 16 17 18 19 20 21 22 23 24 25 2…" at bounding box center [876, 193] width 24 height 21
select select "50"
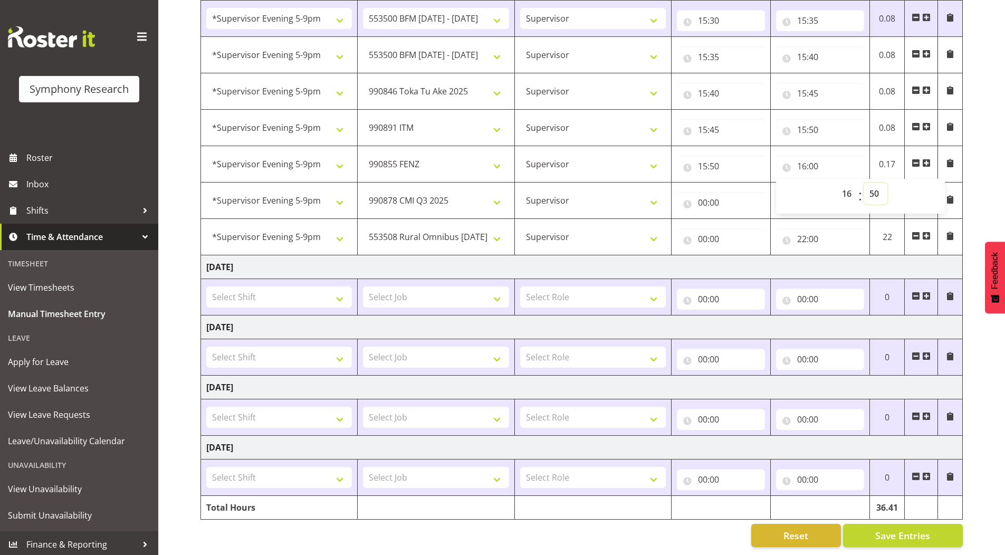
click at [864, 183] on select "00 01 02 03 04 05 06 07 08 09 10 11 12 13 14 15 16 17 18 19 20 21 22 23 24 25 2…" at bounding box center [876, 193] width 24 height 21
type input "16:50"
click at [993, 117] on div "[DATE] - [DATE] Shift Job Role Start Time End Time Total [DATE] !!Project Brief…" at bounding box center [603, 19] width 805 height 1071
click at [701, 203] on input "00:00" at bounding box center [721, 202] width 88 height 21
click at [743, 230] on select "00 01 02 03 04 05 06 07 08 09 10 11 12 13 14 15 16 17 18 19 20 21 22 23" at bounding box center [749, 230] width 24 height 21
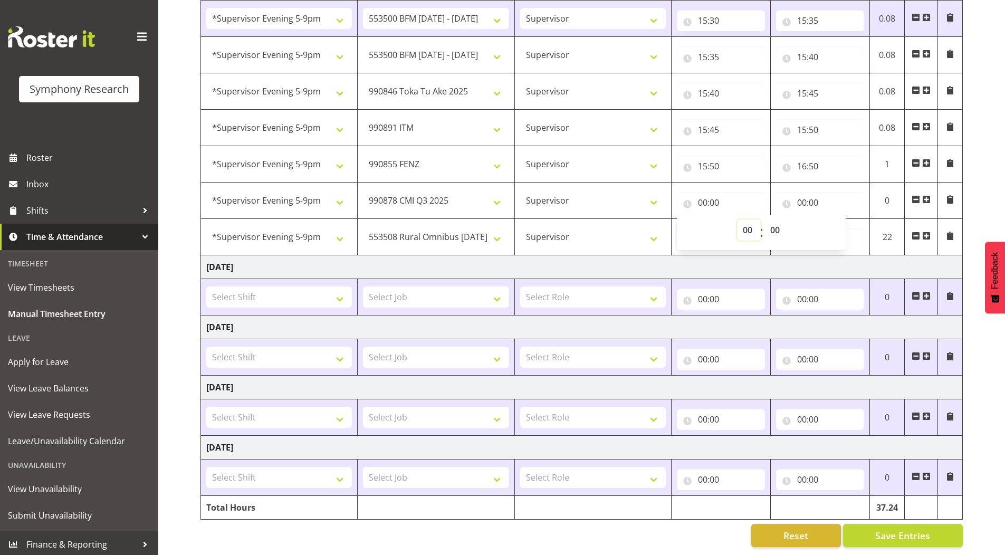
select select "16"
click at [737, 220] on select "00 01 02 03 04 05 06 07 08 09 10 11 12 13 14 15 16 17 18 19 20 21 22 23" at bounding box center [749, 230] width 24 height 21
type input "16:00"
click at [775, 230] on select "00 01 02 03 04 05 06 07 08 09 10 11 12 13 14 15 16 17 18 19 20 21 22 23 24 25 2…" at bounding box center [777, 230] width 24 height 21
select select "50"
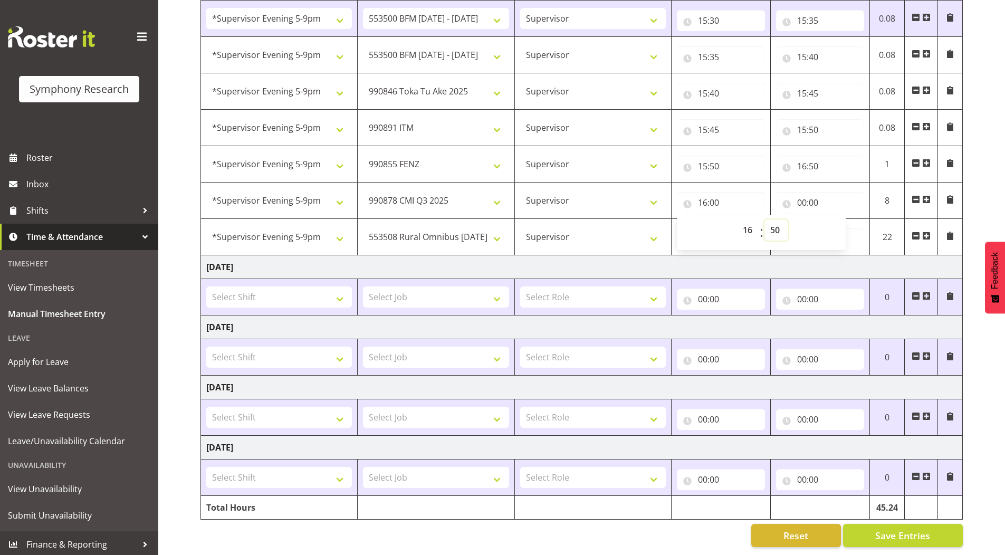
click at [765, 220] on select "00 01 02 03 04 05 06 07 08 09 10 11 12 13 14 15 16 17 18 19 20 21 22 23 24 25 2…" at bounding box center [777, 230] width 24 height 21
type input "16:50"
click at [983, 139] on div "[DATE] - [DATE] Shift Job Role Start Time End Time Total [DATE] !!Project Brief…" at bounding box center [603, 19] width 805 height 1071
click at [801, 202] on input "00:00" at bounding box center [820, 202] width 88 height 21
click at [842, 229] on select "00 01 02 03 04 05 06 07 08 09 10 11 12 13 14 15 16 17 18 19 20 21 22 23" at bounding box center [848, 230] width 24 height 21
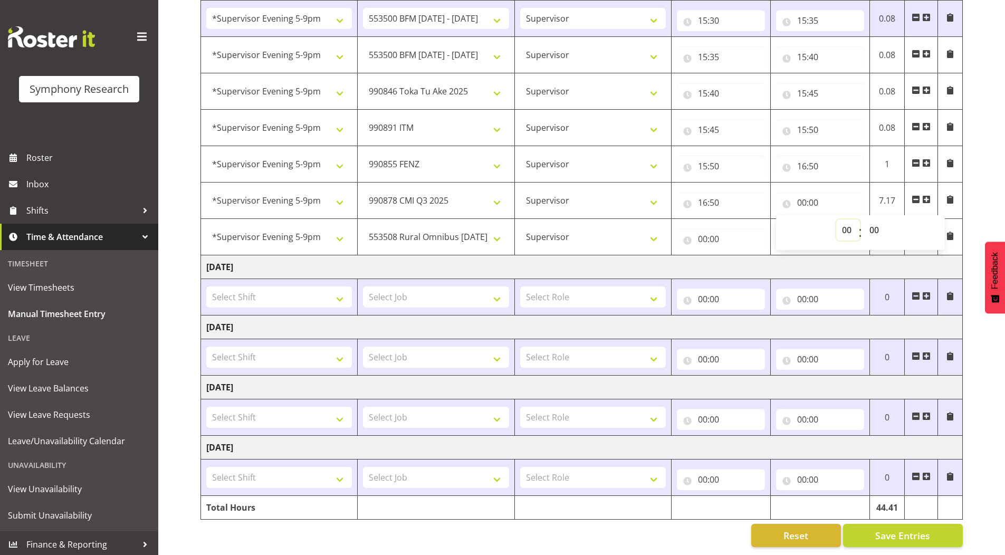
select select "17"
click at [836, 220] on select "00 01 02 03 04 05 06 07 08 09 10 11 12 13 14 15 16 17 18 19 20 21 22 23" at bounding box center [848, 230] width 24 height 21
type input "17:00"
click at [844, 232] on select "00 01 02 03 04 05 06 07 08 09 10 11 12 13 14 15 16 17 18 19 20 21 22 23" at bounding box center [848, 230] width 24 height 21
select select "18"
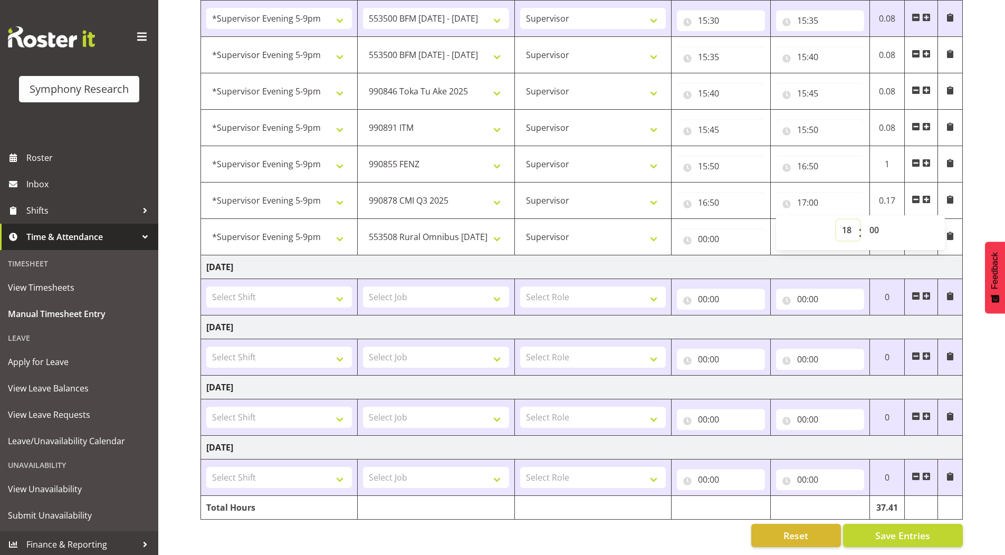
click at [836, 220] on select "00 01 02 03 04 05 06 07 08 09 10 11 12 13 14 15 16 17 18 19 20 21 22 23" at bounding box center [848, 230] width 24 height 21
type input "18:00"
click at [876, 229] on select "00 01 02 03 04 05 06 07 08 09 10 11 12 13 14 15 16 17 18 19 20 21 22 23 24 25 2…" at bounding box center [876, 230] width 24 height 21
select select "50"
click at [864, 220] on select "00 01 02 03 04 05 06 07 08 09 10 11 12 13 14 15 16 17 18 19 20 21 22 23 24 25 2…" at bounding box center [876, 230] width 24 height 21
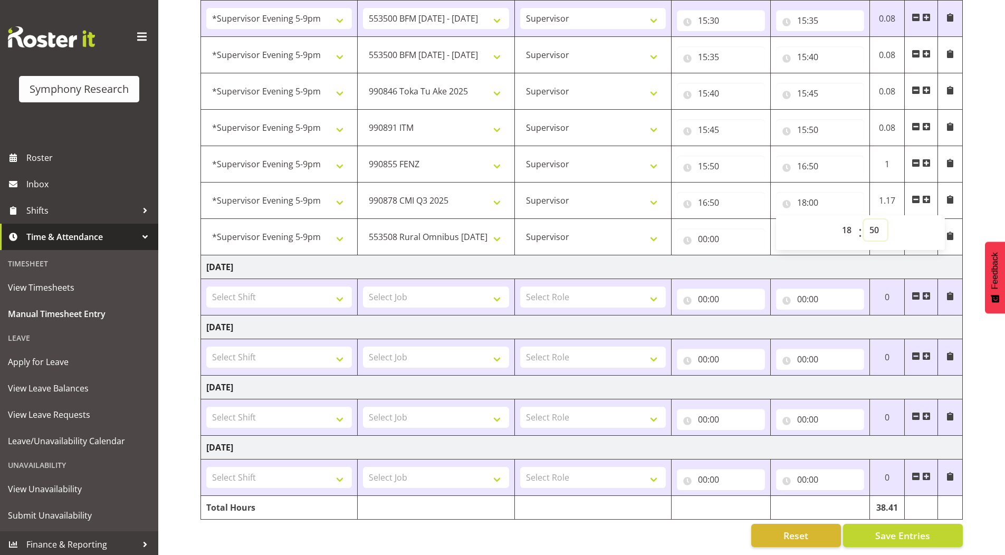
type input "18:50"
click at [703, 236] on input "00:00" at bounding box center [721, 239] width 88 height 21
click at [746, 262] on select "00 01 02 03 04 05 06 07 08 09 10 11 12 13 14 15 16 17 18 19 20 21 22 23" at bounding box center [749, 266] width 24 height 21
select select "18"
click at [737, 256] on select "00 01 02 03 04 05 06 07 08 09 10 11 12 13 14 15 16 17 18 19 20 21 22 23" at bounding box center [749, 266] width 24 height 21
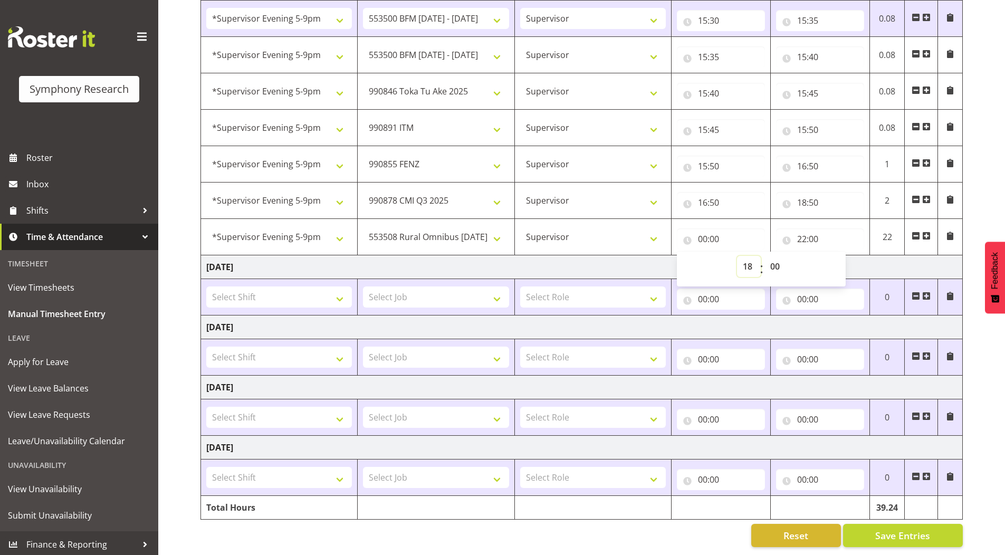
type input "18:00"
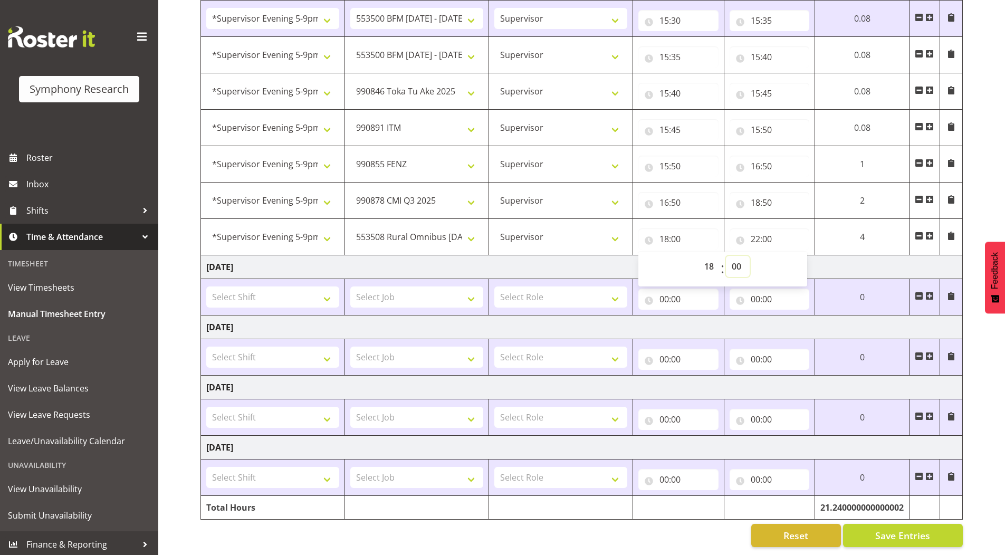
click at [738, 269] on select "00 01 02 03 04 05 06 07 08 09 10 11 12 13 14 15 16 17 18 19 20 21 22 23 24 25 2…" at bounding box center [738, 266] width 24 height 21
select select "50"
click at [726, 256] on select "00 01 02 03 04 05 06 07 08 09 10 11 12 13 14 15 16 17 18 19 20 21 22 23 24 25 2…" at bounding box center [738, 266] width 24 height 21
type input "18:50"
click at [974, 165] on div "[DATE] - [DATE] Shift Job Role Start Time End Time Total [DATE] !!Project Brief…" at bounding box center [603, 19] width 805 height 1071
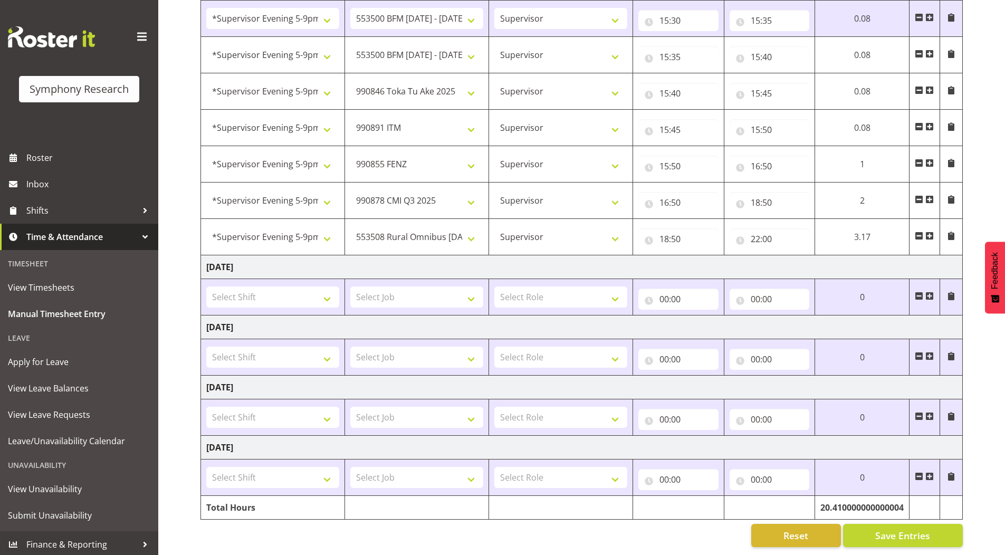
scroll to position [610, 0]
click at [852, 524] on button "Save Entries" at bounding box center [903, 535] width 120 height 23
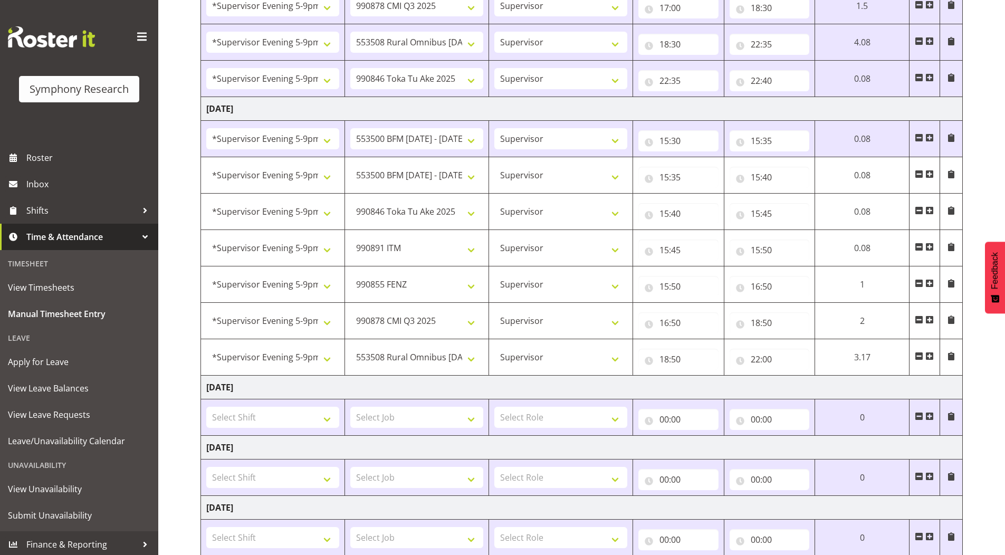
scroll to position [504, 0]
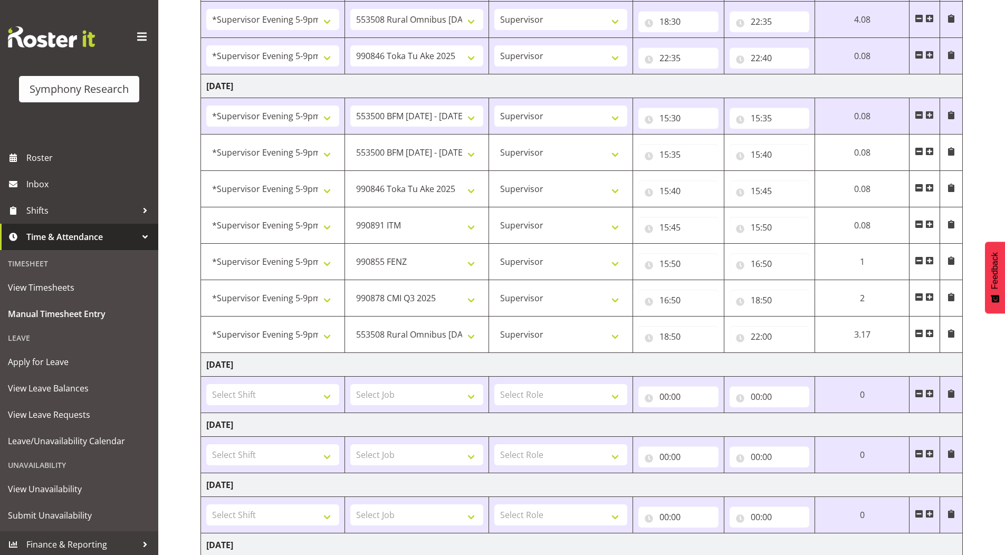
type input "15:35"
type input "15:40"
select select "9426"
type input "15:40"
type input "15:45"
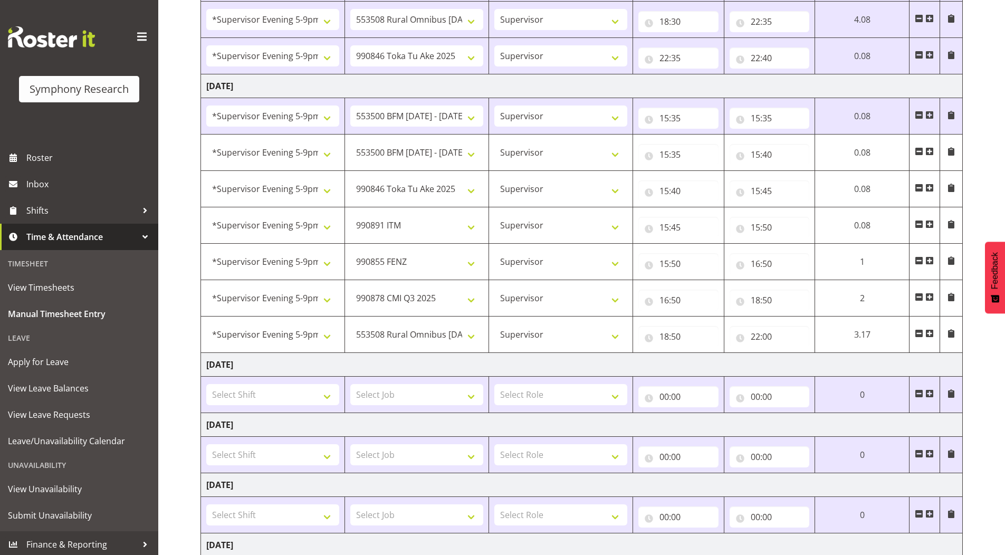
select select "10549"
type input "15:45"
type input "15:50"
select select "9636"
type input "15:50"
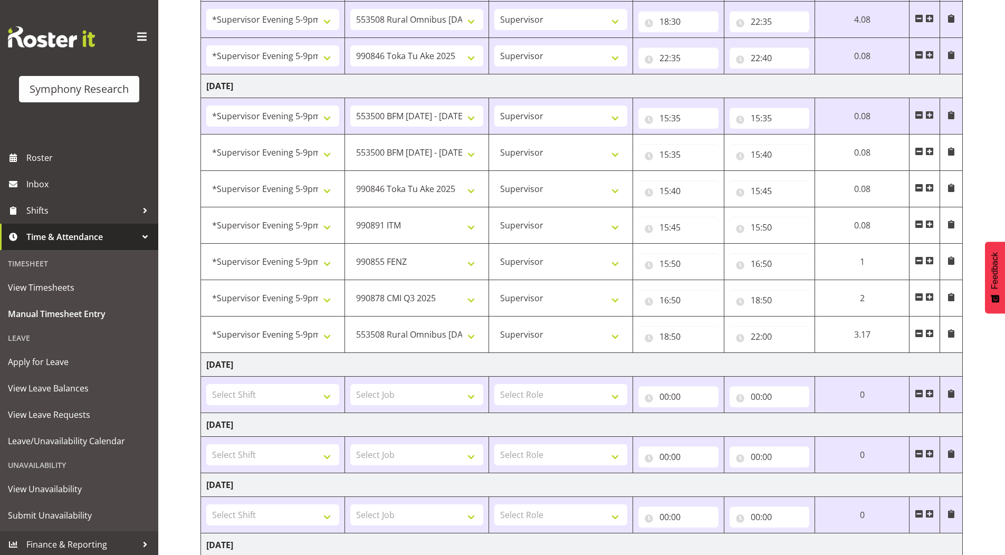
type input "16:50"
select select "10239"
type input "16:50"
type input "18:50"
select select "10536"
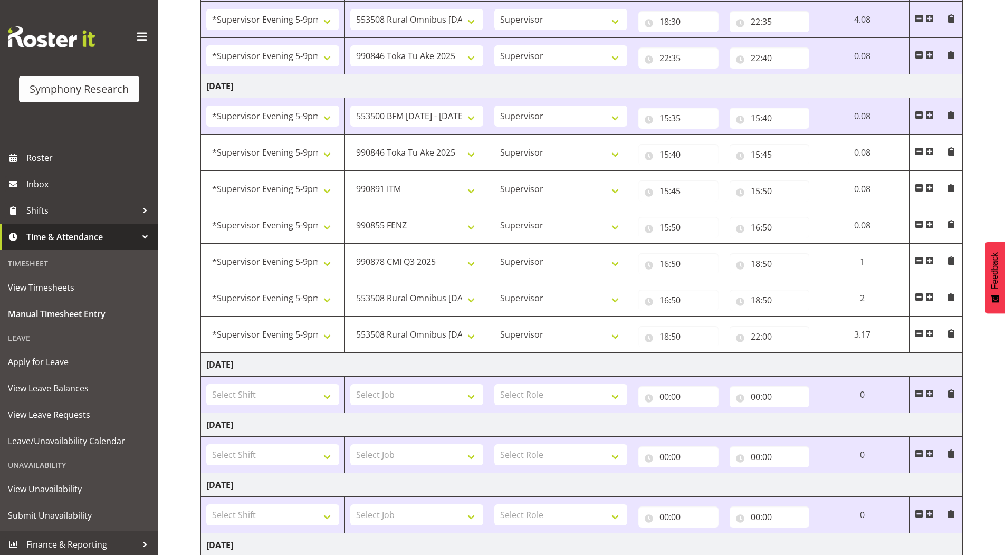
type input "18:50"
type input "22:00"
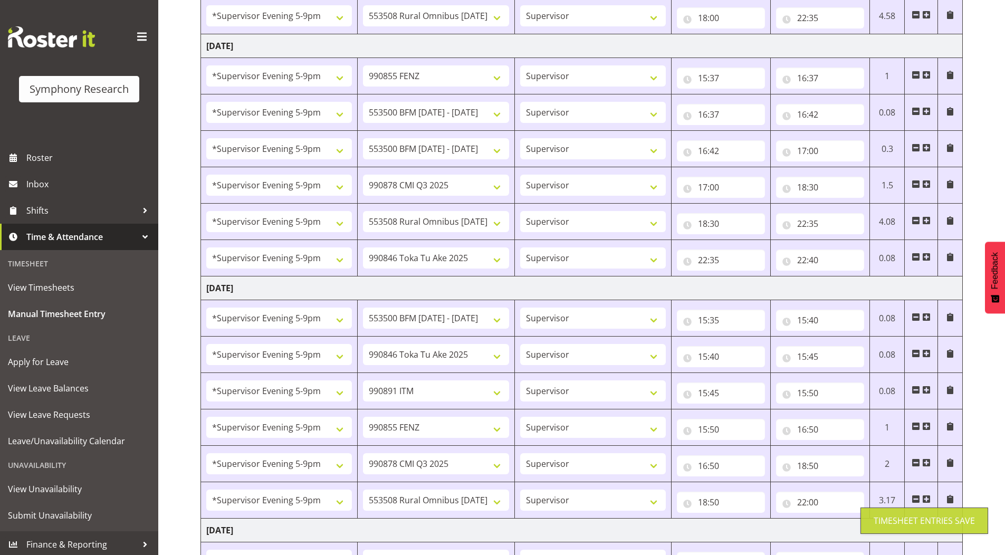
scroll to position [256, 0]
